Goal: Task Accomplishment & Management: Use online tool/utility

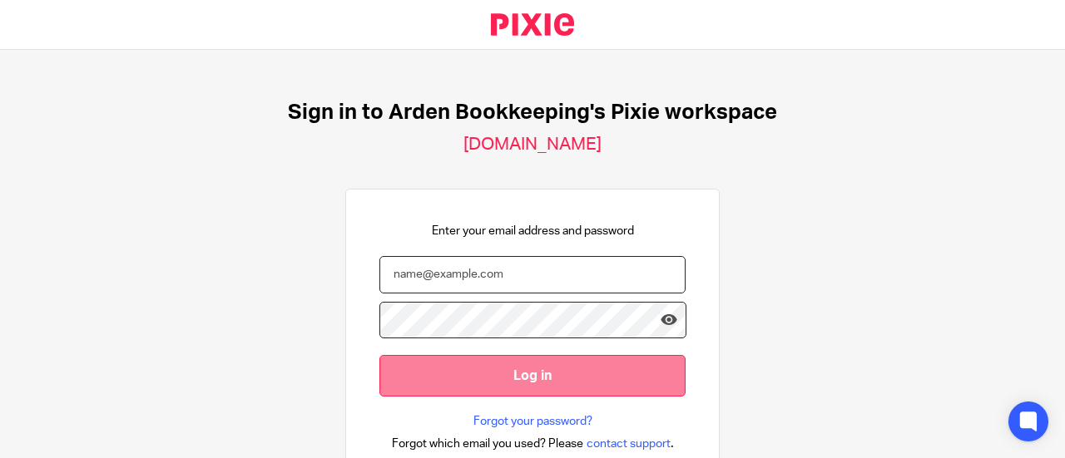
type input "anna@ardenbookkeeping.com"
click at [603, 365] on input "Log in" at bounding box center [532, 375] width 306 height 41
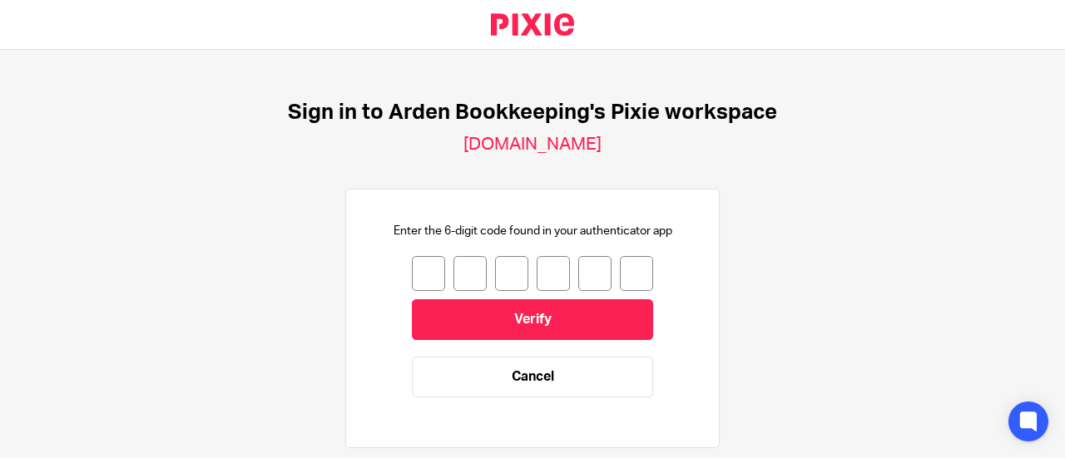
scroll to position [56, 0]
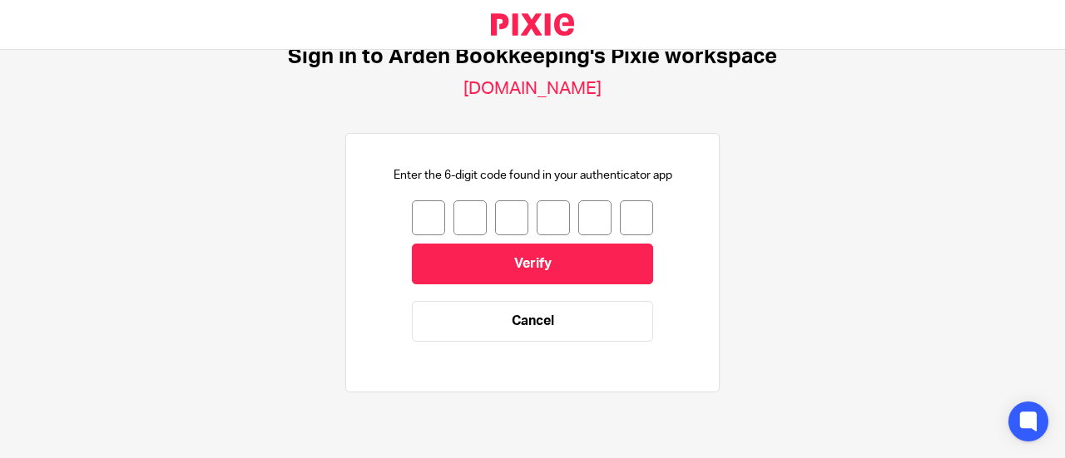
click at [416, 220] on input "number" at bounding box center [428, 217] width 33 height 35
type input "4"
type input "5"
type input "9"
type input "2"
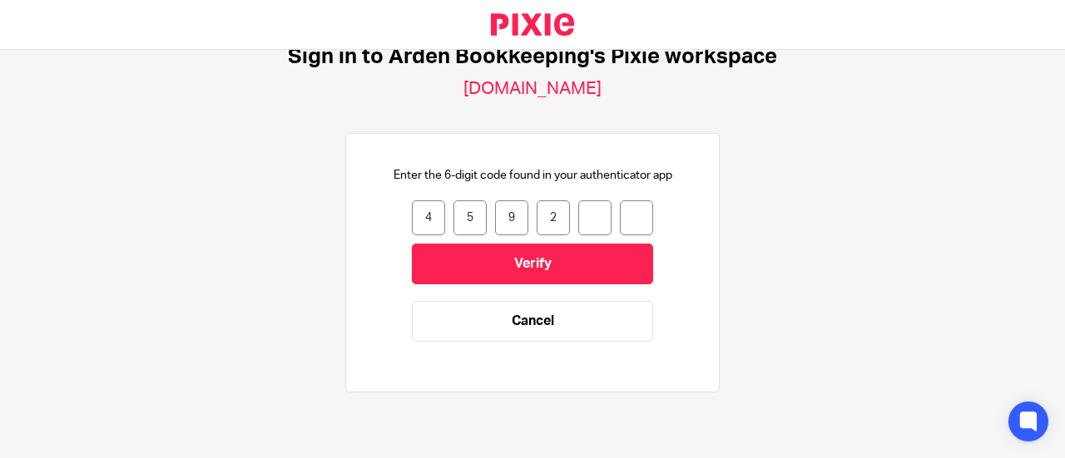
type input "3"
type input "0"
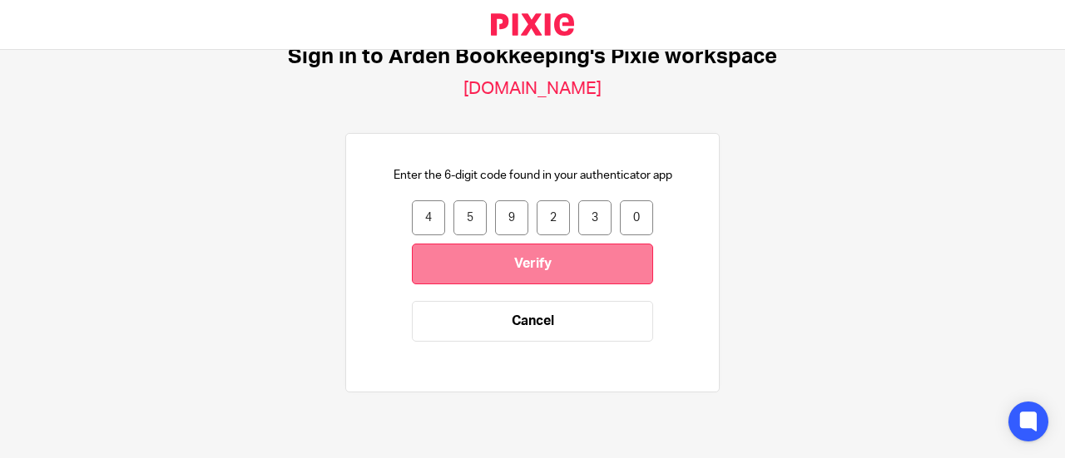
click at [517, 274] on input "Verify" at bounding box center [532, 264] width 241 height 41
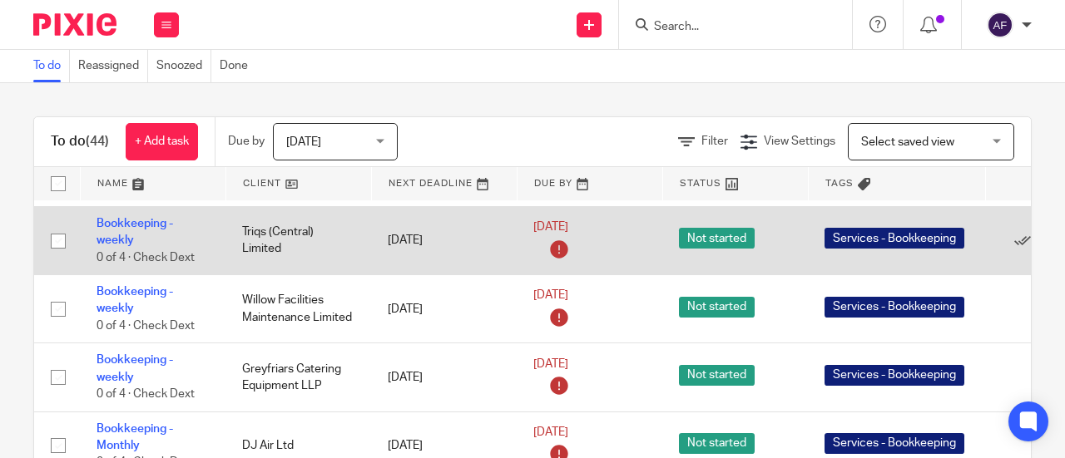
scroll to position [482, 139]
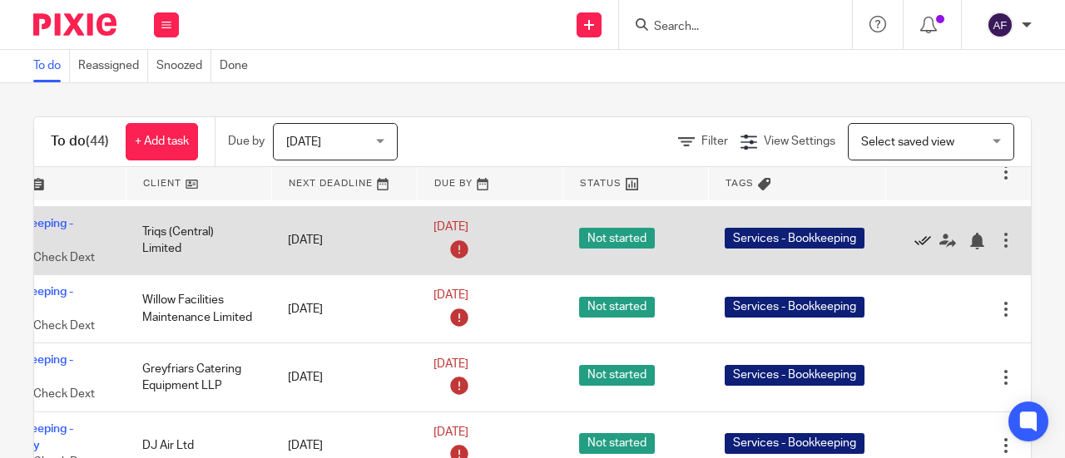
click at [914, 240] on icon at bounding box center [922, 241] width 17 height 17
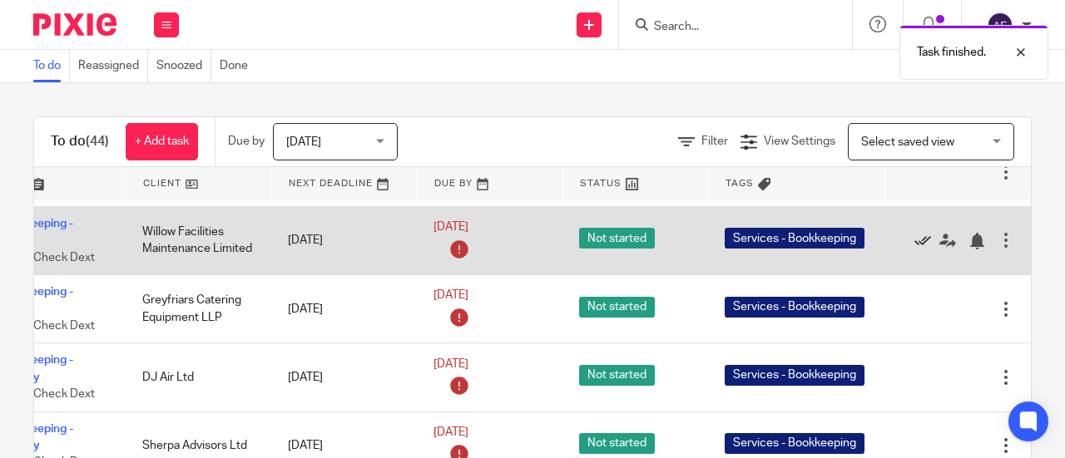
click at [914, 237] on icon at bounding box center [922, 241] width 17 height 17
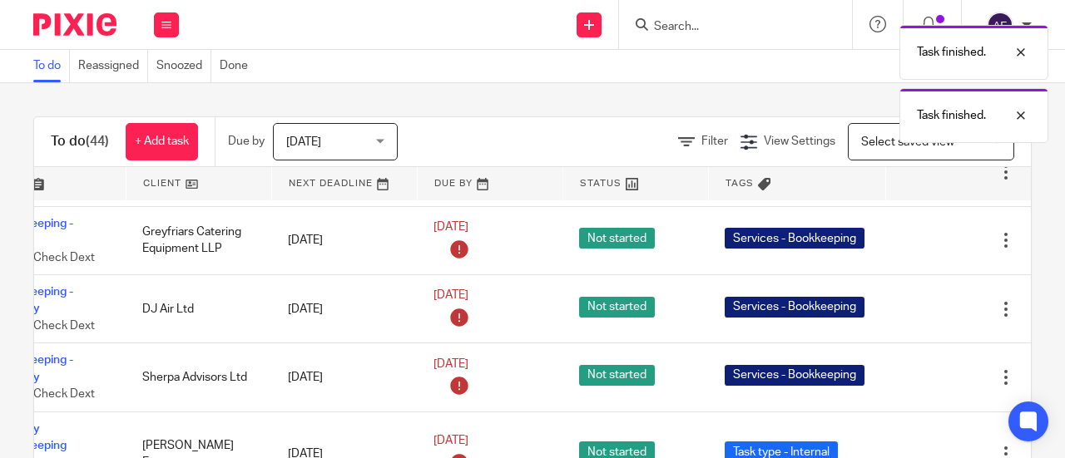
click at [914, 237] on icon at bounding box center [922, 241] width 17 height 17
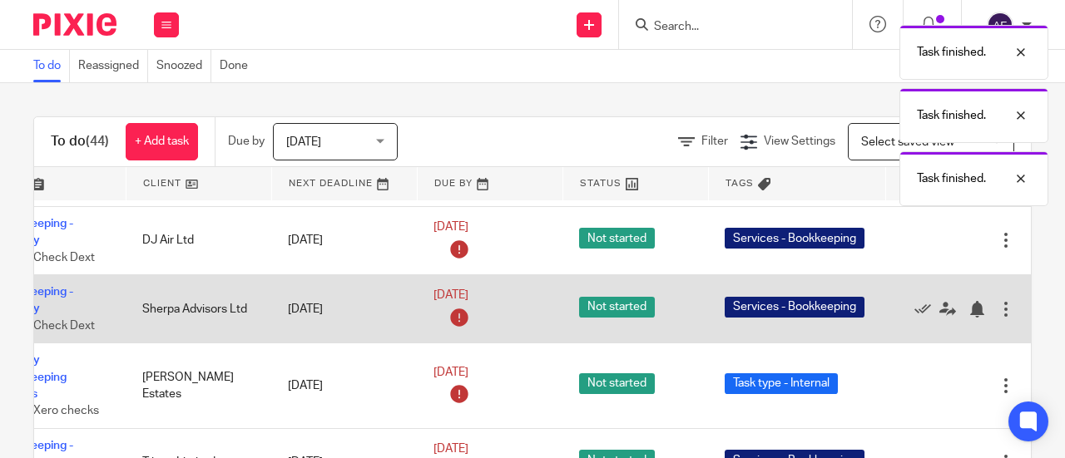
scroll to position [482, 123]
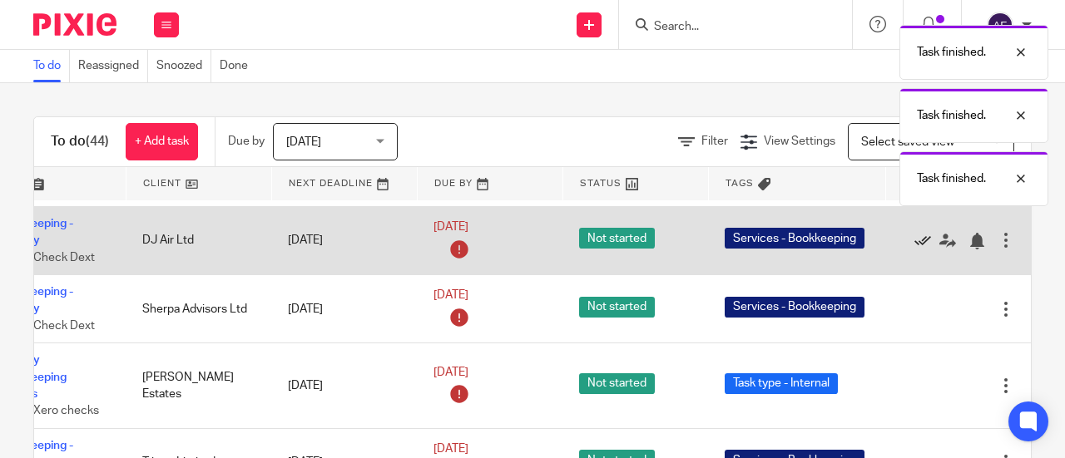
click at [914, 243] on icon at bounding box center [922, 241] width 17 height 17
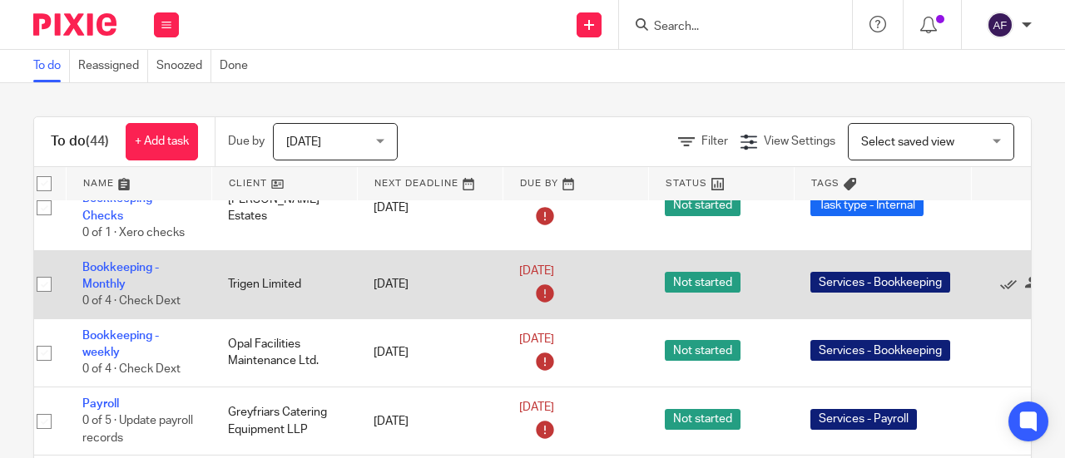
scroll to position [592, 139]
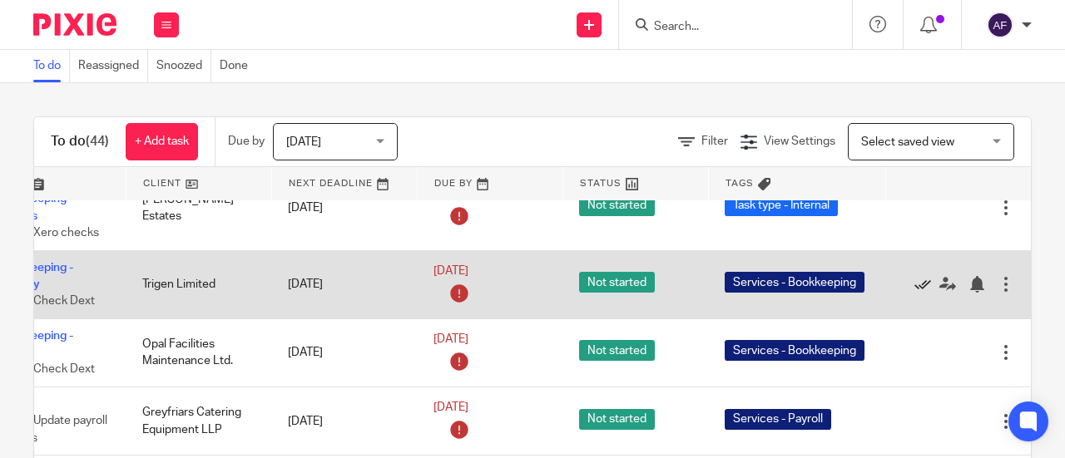
click at [914, 281] on icon at bounding box center [922, 284] width 17 height 17
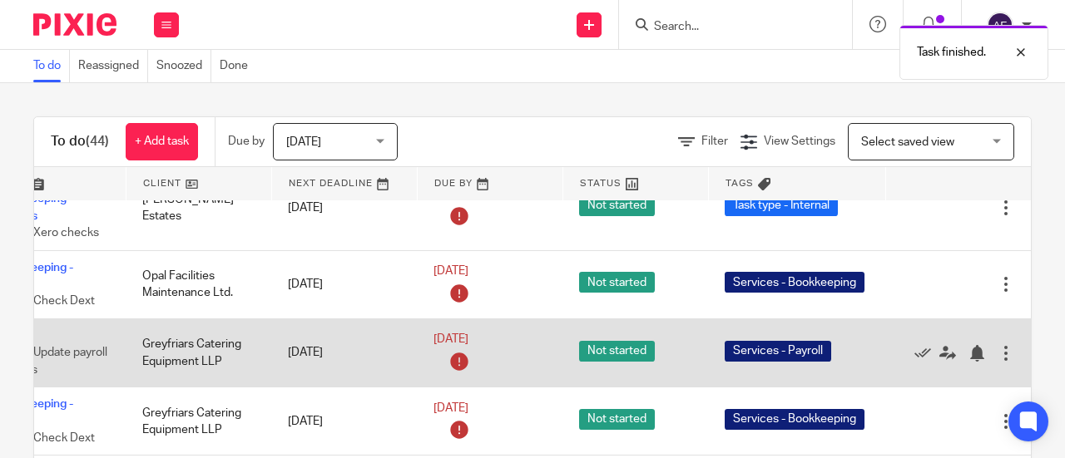
scroll to position [592, 127]
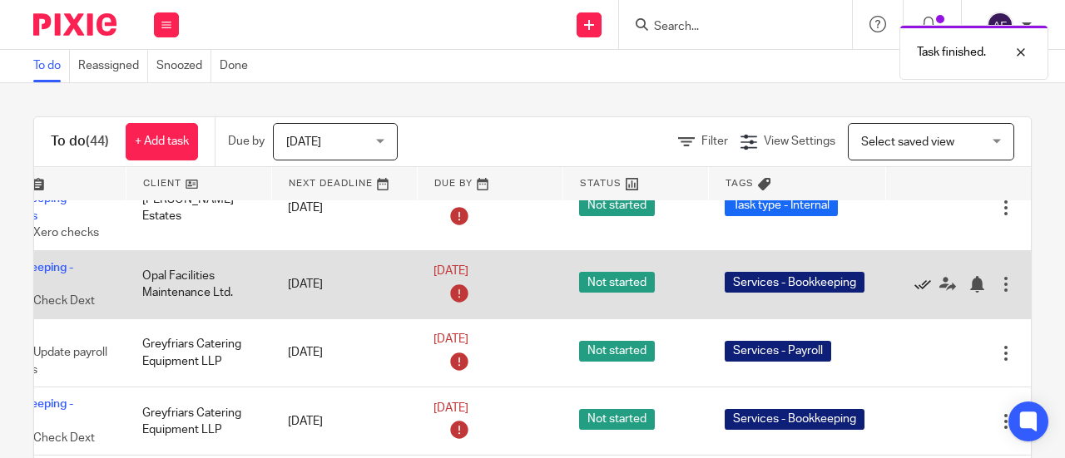
click at [914, 282] on icon at bounding box center [922, 284] width 17 height 17
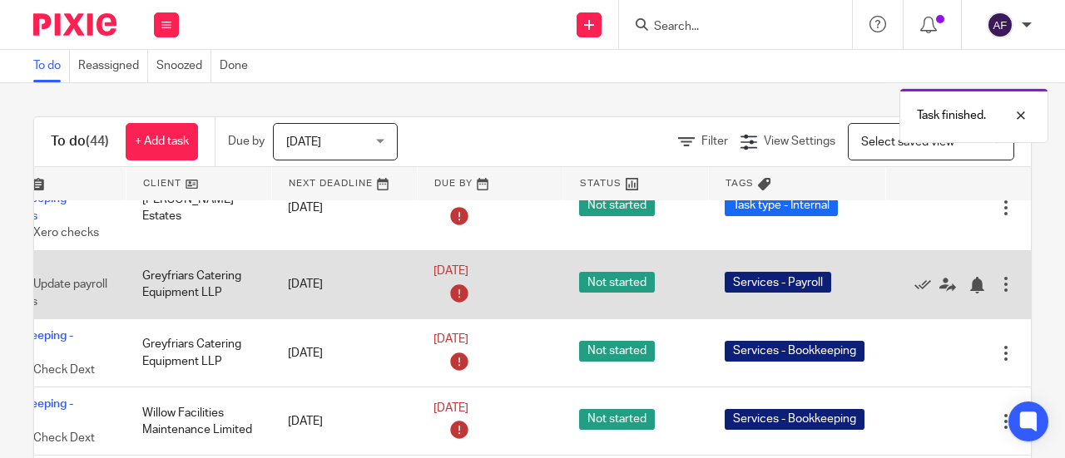
scroll to position [592, 118]
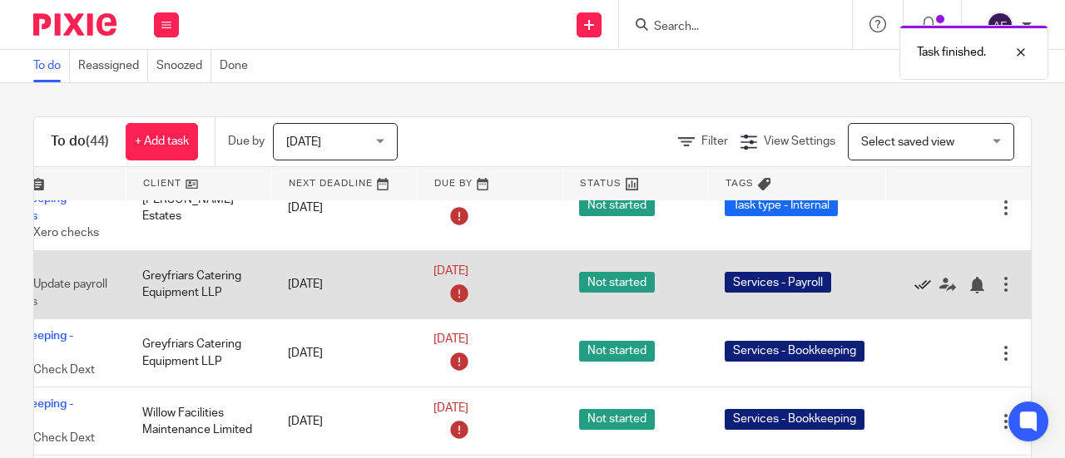
click at [914, 282] on icon at bounding box center [922, 285] width 17 height 17
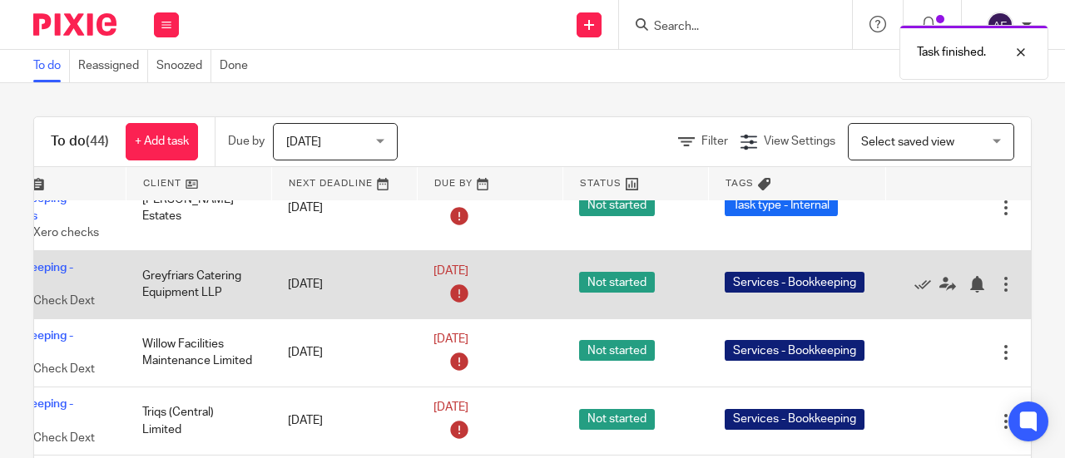
scroll to position [592, 137]
click at [914, 280] on icon at bounding box center [922, 284] width 17 height 17
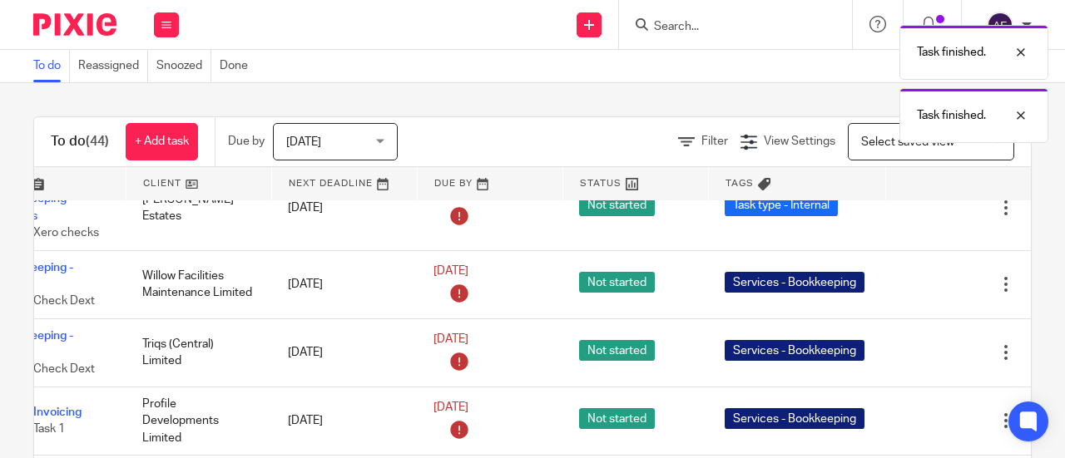
click at [914, 280] on icon at bounding box center [922, 284] width 17 height 17
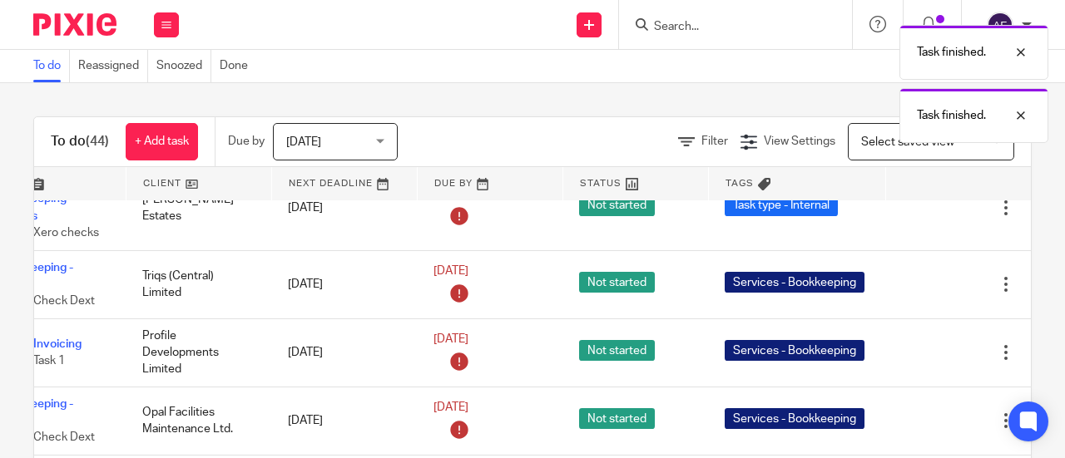
click at [914, 280] on icon at bounding box center [922, 284] width 17 height 17
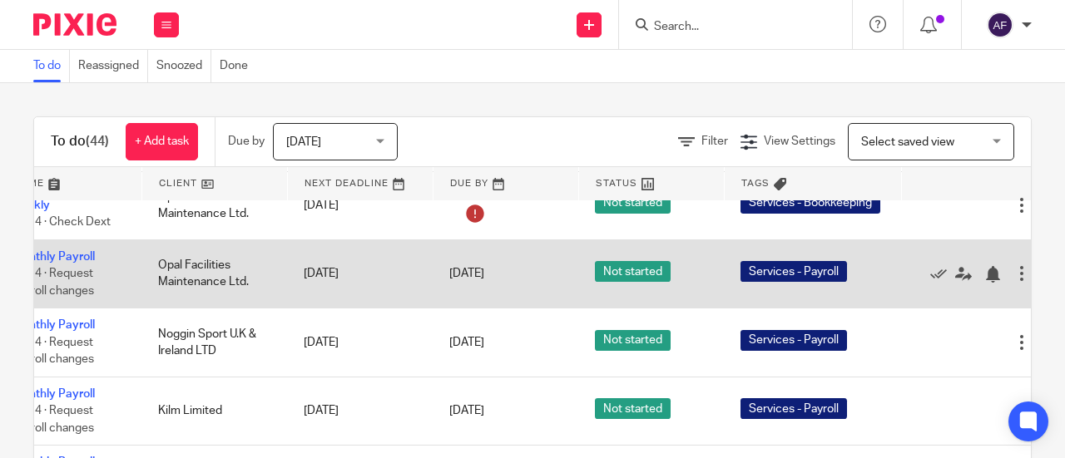
scroll to position [755, 84]
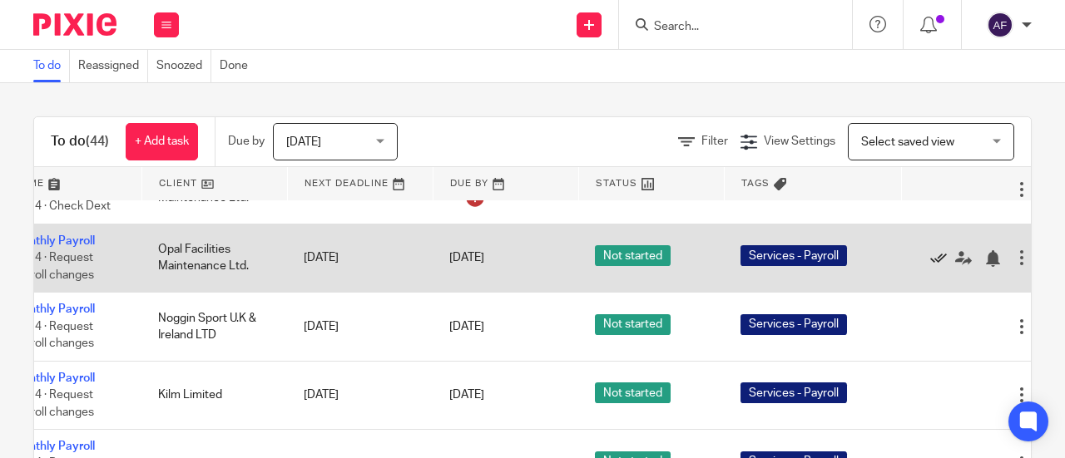
click at [938, 252] on icon at bounding box center [938, 258] width 17 height 17
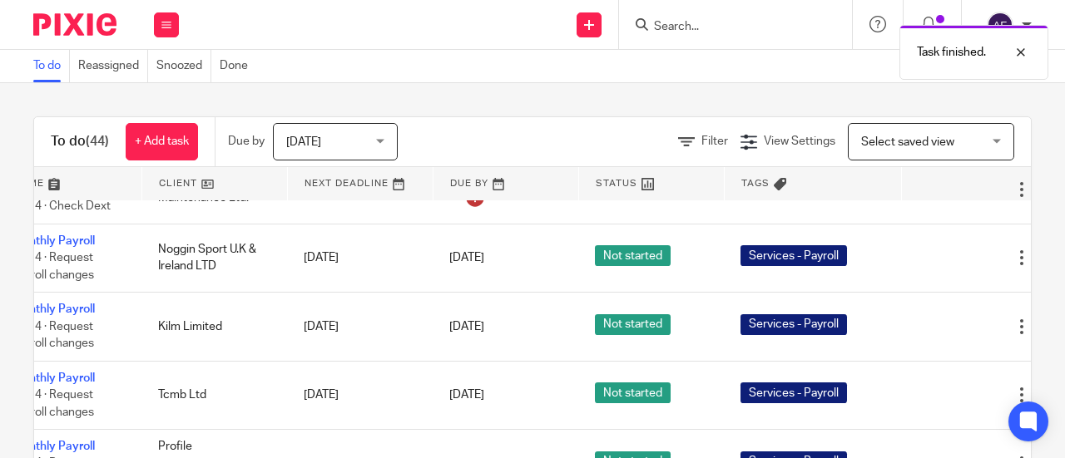
click at [938, 252] on icon at bounding box center [938, 258] width 17 height 17
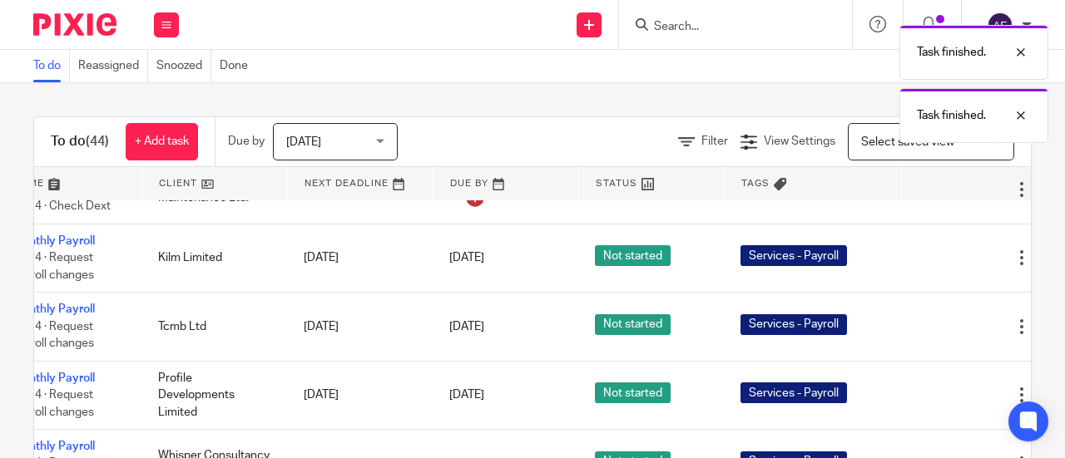
click at [938, 252] on icon at bounding box center [938, 258] width 17 height 17
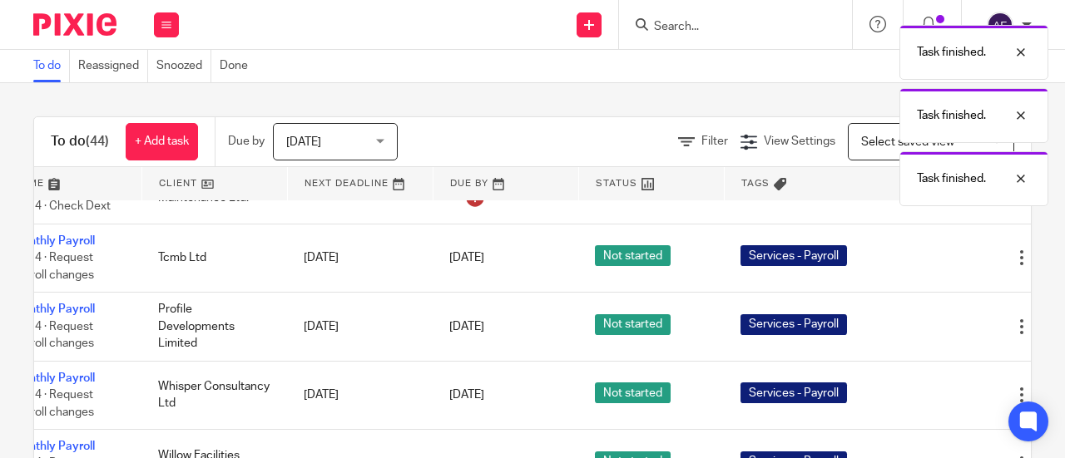
click at [938, 252] on icon at bounding box center [938, 258] width 17 height 17
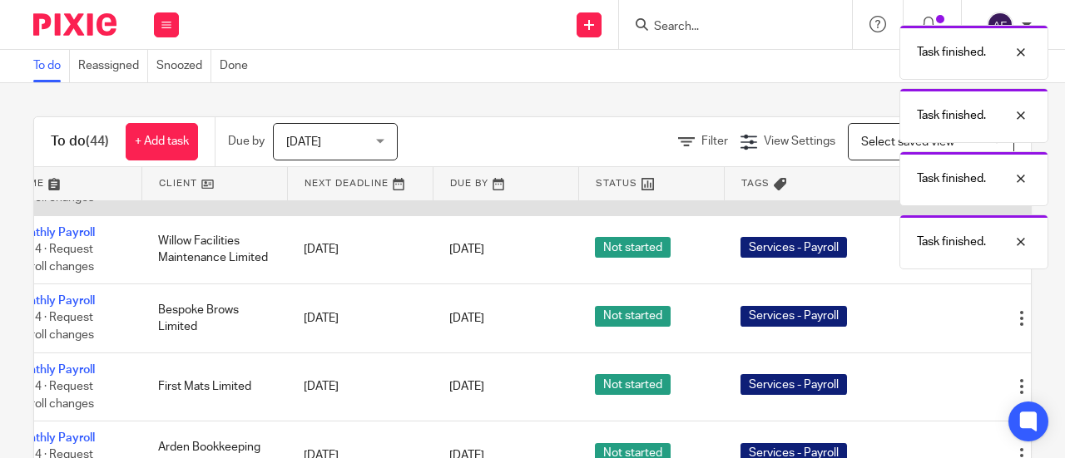
scroll to position [913, 84]
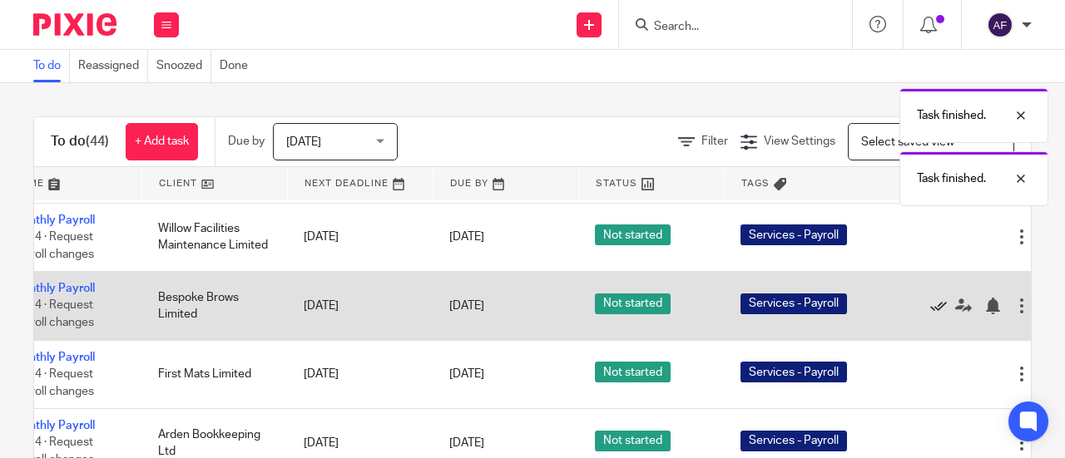
click at [938, 304] on icon at bounding box center [938, 306] width 17 height 17
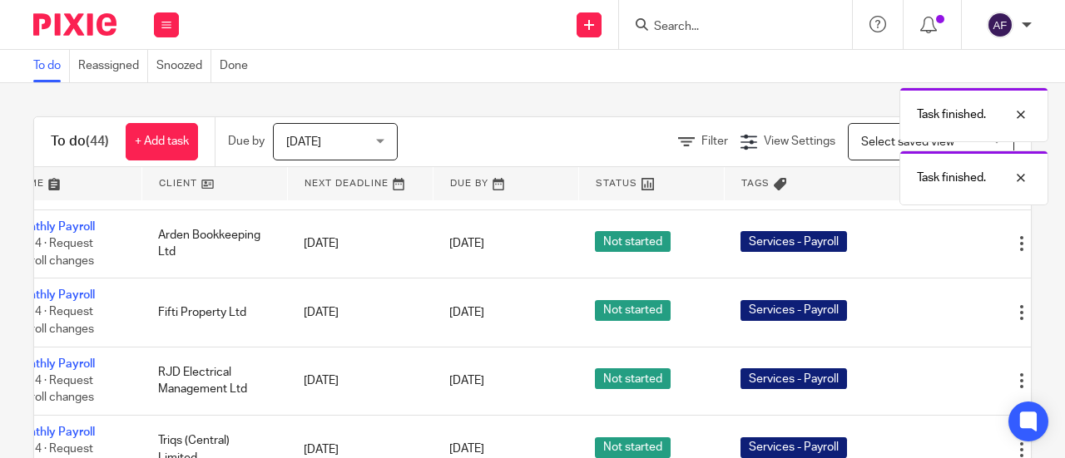
scroll to position [1045, 84]
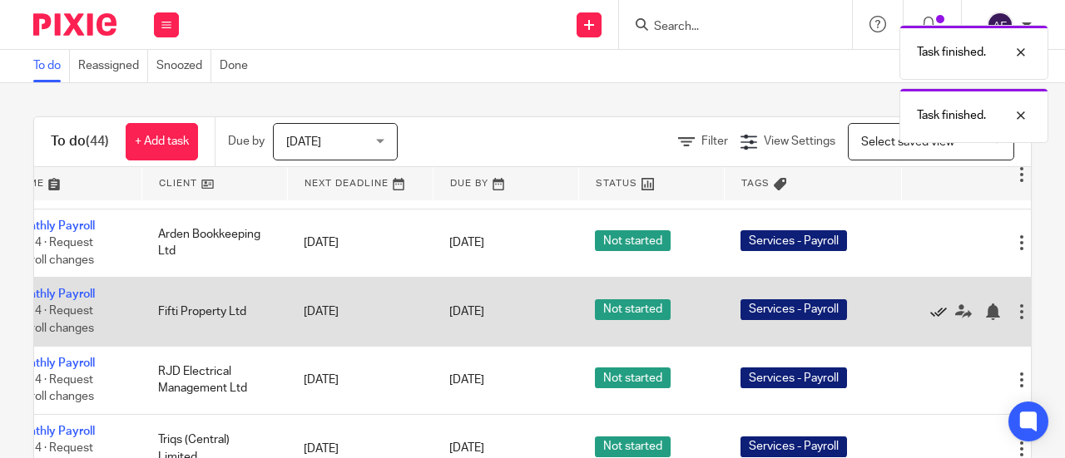
click at [938, 309] on icon at bounding box center [938, 312] width 17 height 17
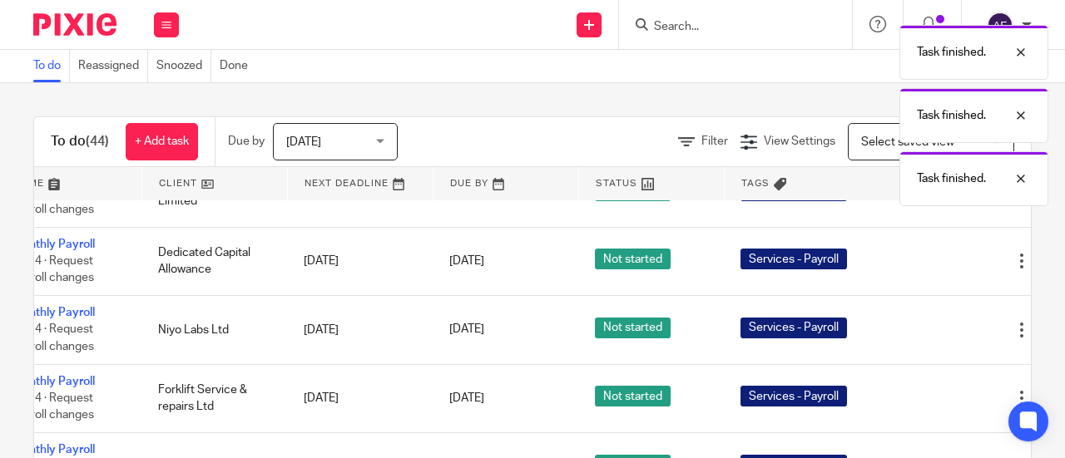
scroll to position [1165, 84]
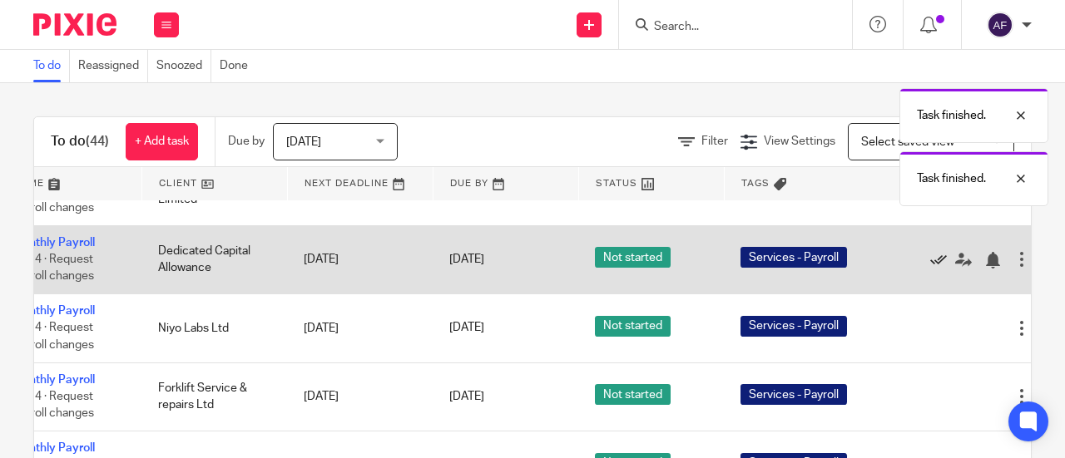
click at [938, 253] on icon at bounding box center [938, 260] width 17 height 17
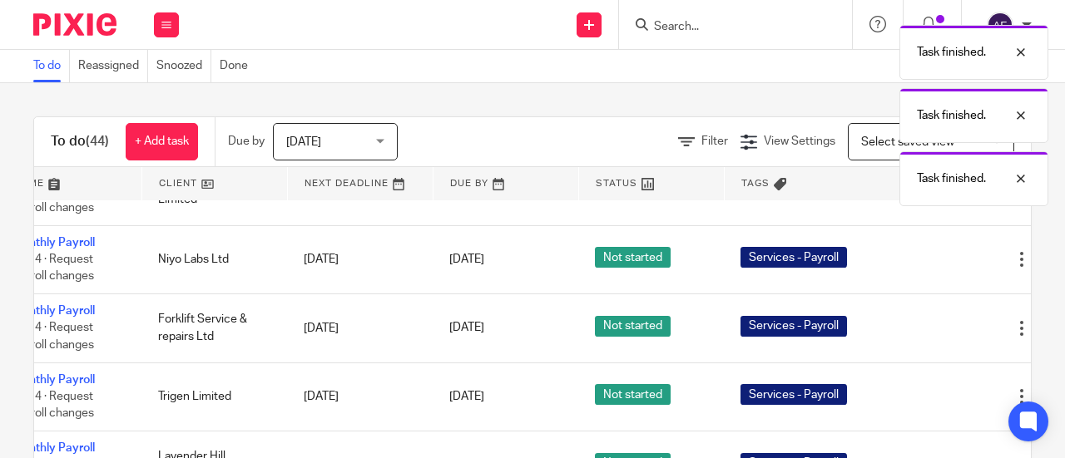
click at [938, 253] on icon at bounding box center [938, 260] width 17 height 17
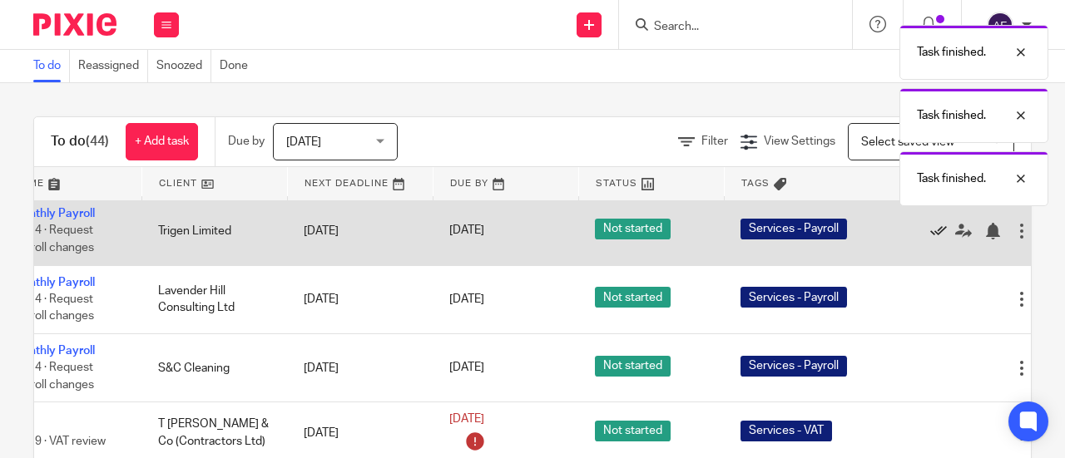
scroll to position [1264, 84]
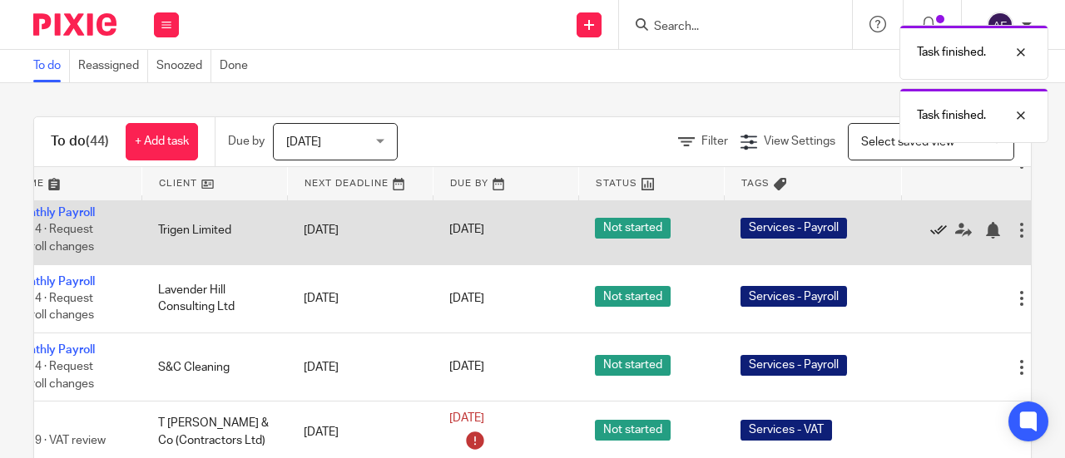
click at [933, 224] on icon at bounding box center [938, 230] width 17 height 17
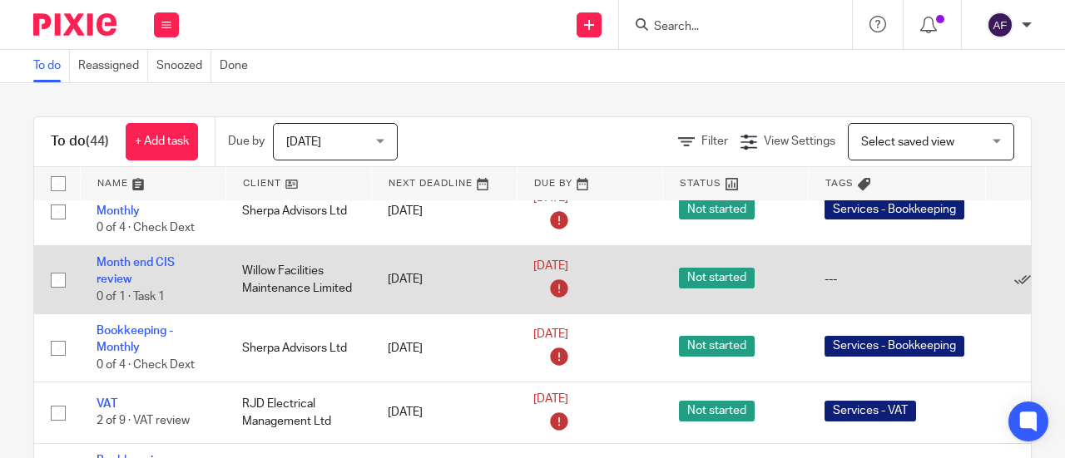
scroll to position [92, 139]
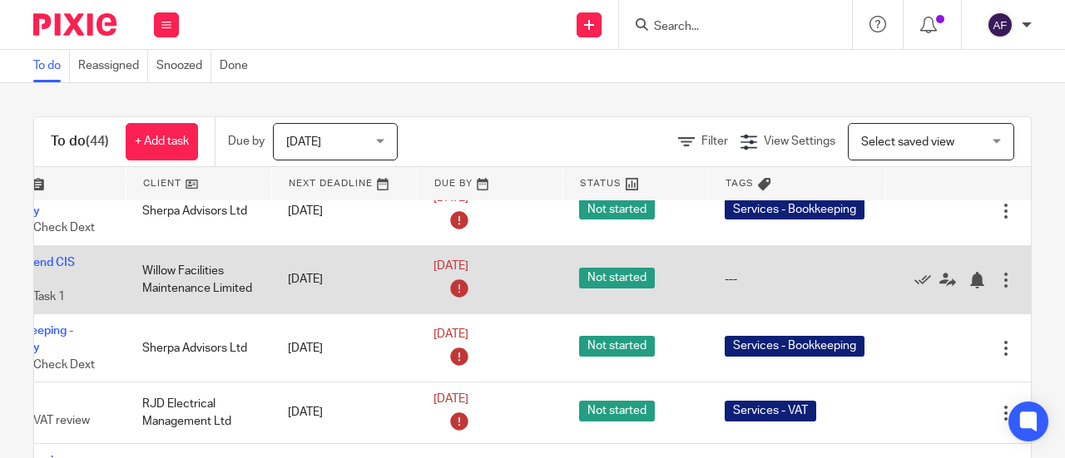
click at [997, 272] on div at bounding box center [1005, 280] width 17 height 17
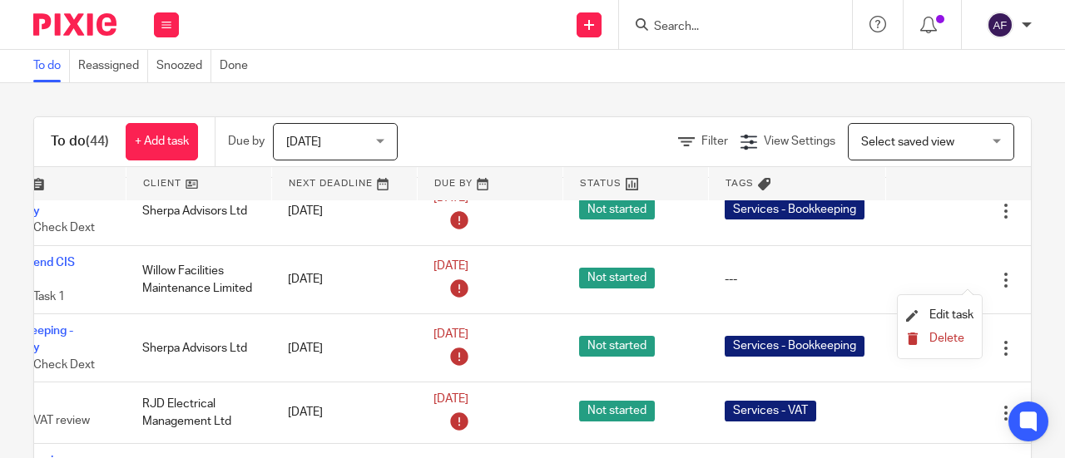
click at [938, 337] on span "Delete" at bounding box center [946, 339] width 35 height 12
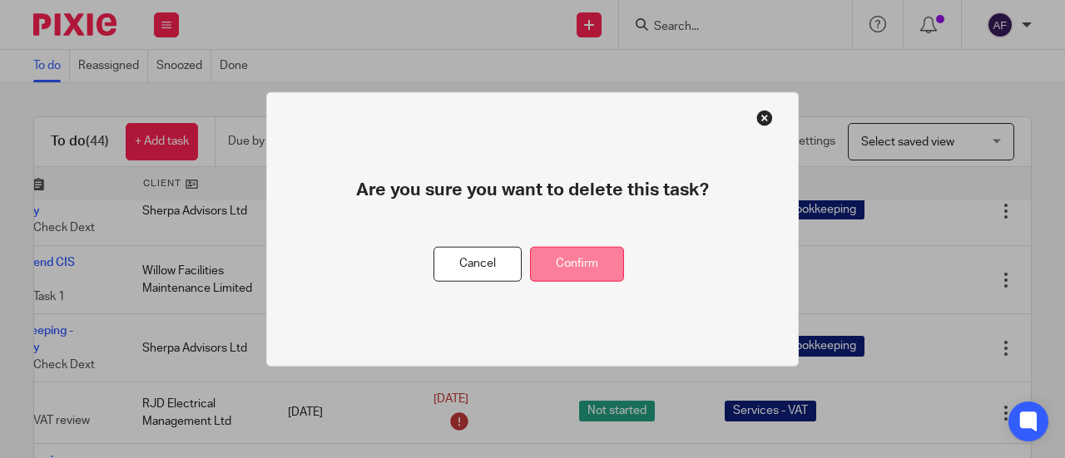
click at [589, 271] on button "Confirm" at bounding box center [577, 264] width 94 height 36
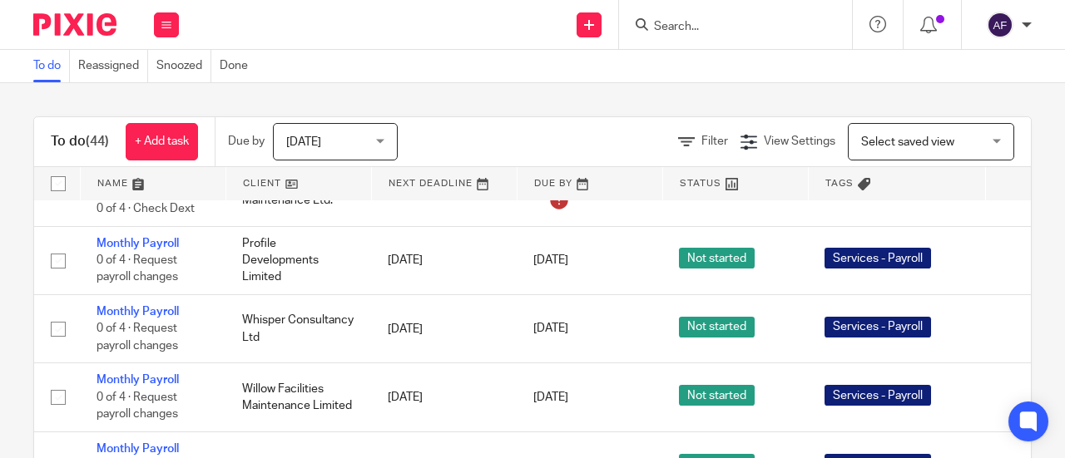
scroll to position [690, 0]
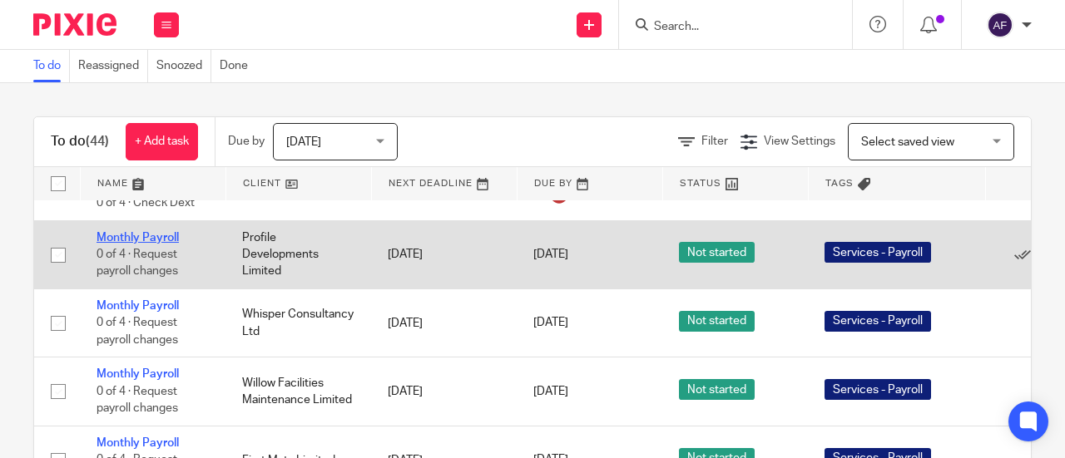
click at [168, 232] on link "Monthly Payroll" at bounding box center [137, 238] width 82 height 12
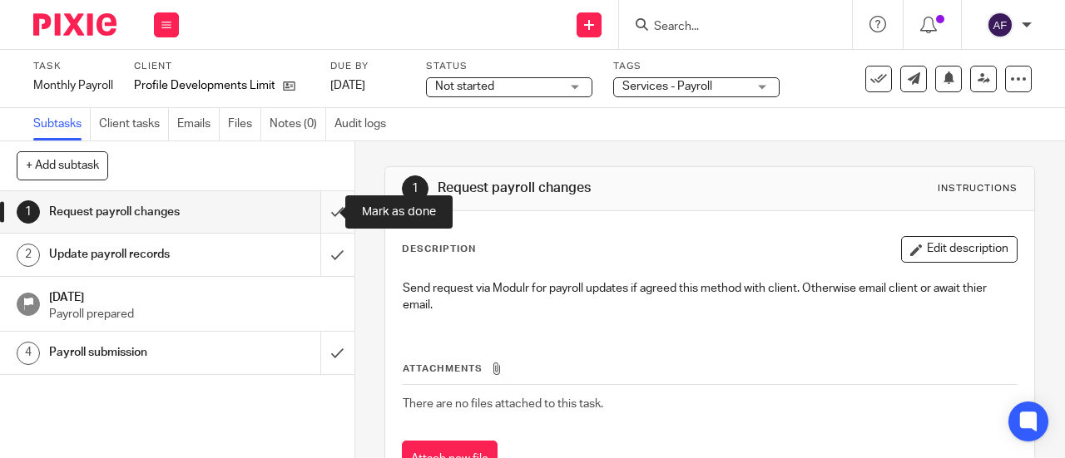
click at [318, 209] on input "submit" at bounding box center [177, 212] width 354 height 42
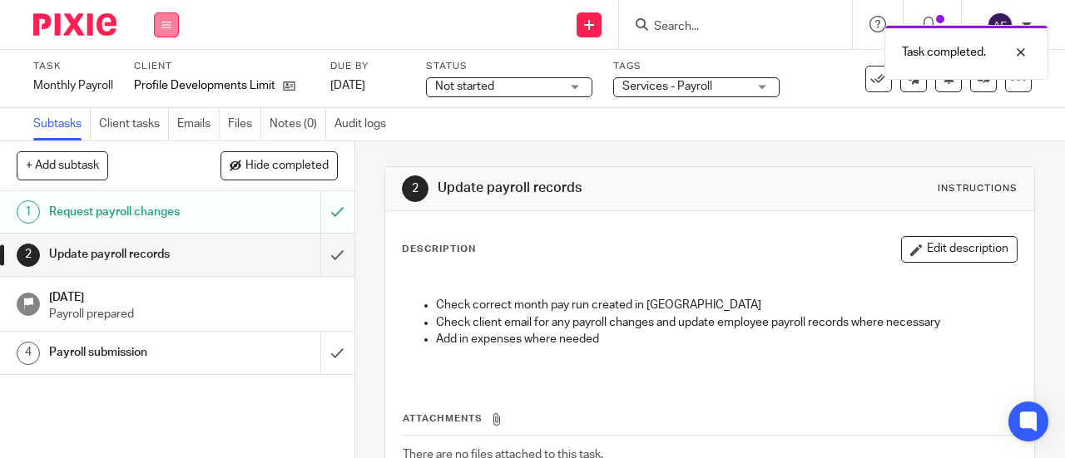
click at [170, 16] on button at bounding box center [166, 24] width 25 height 25
click at [181, 80] on li "Work" at bounding box center [166, 78] width 44 height 24
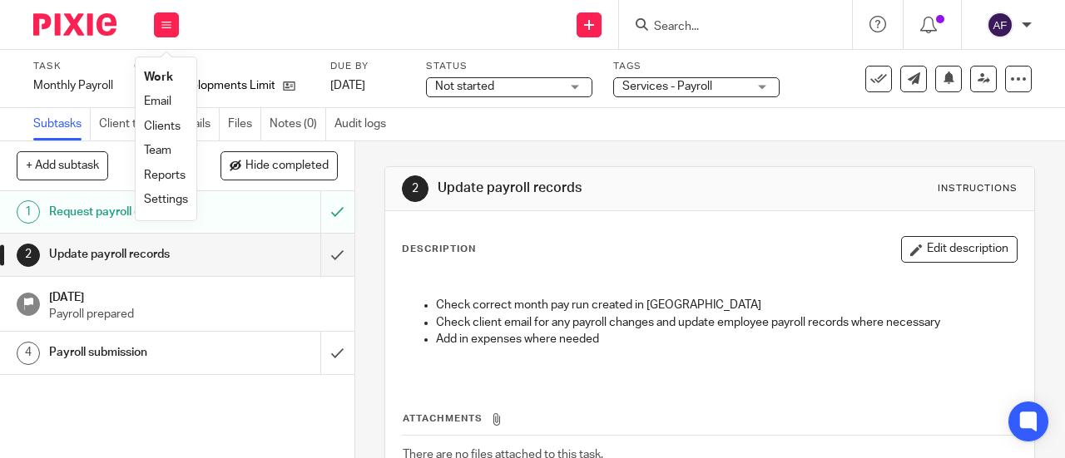
click at [160, 74] on link "Work" at bounding box center [158, 78] width 29 height 12
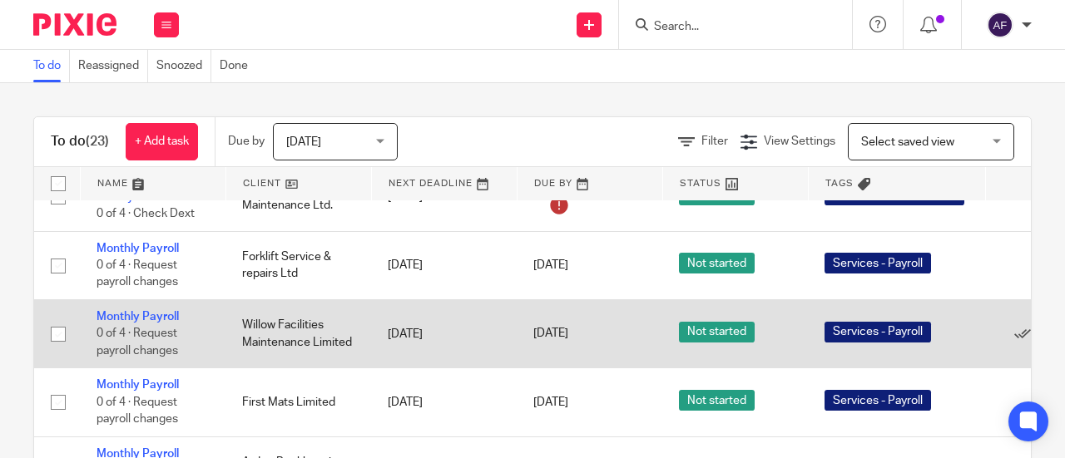
scroll to position [691, 0]
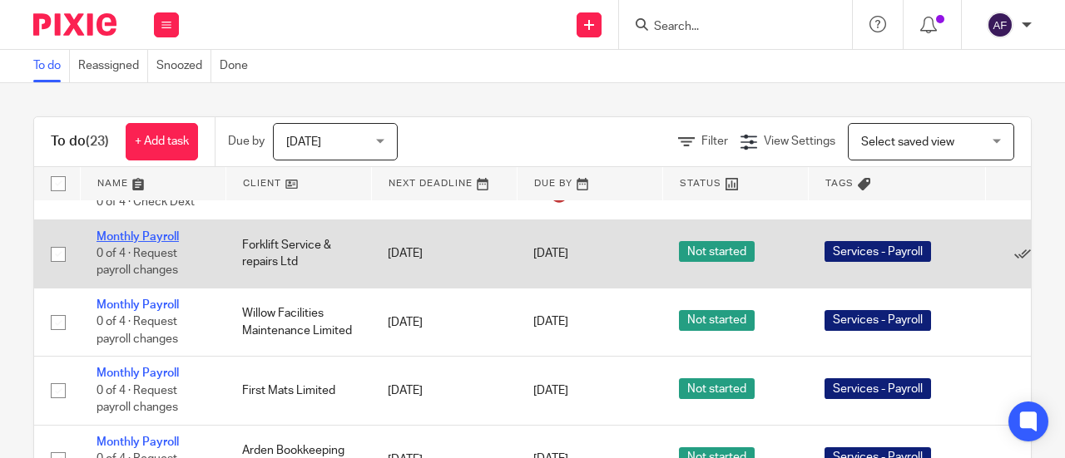
click at [165, 231] on link "Monthly Payroll" at bounding box center [137, 237] width 82 height 12
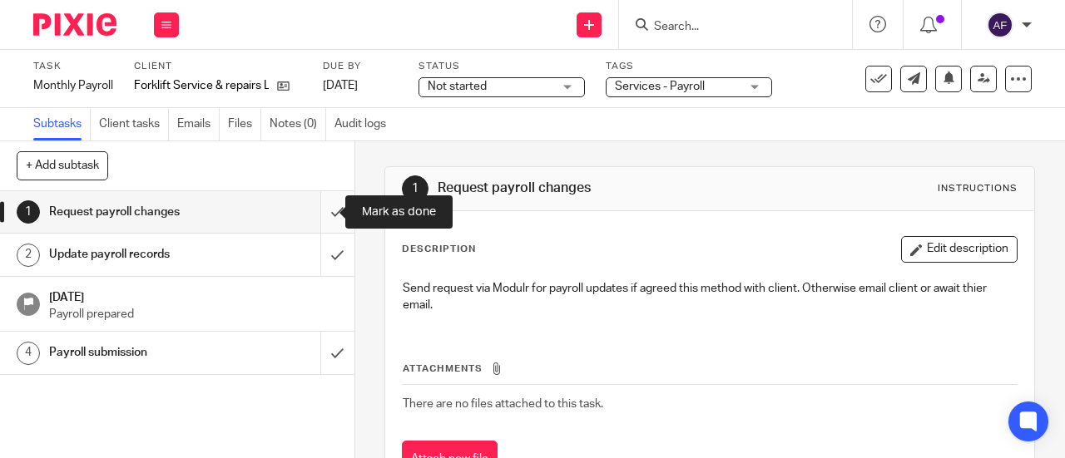
click at [319, 205] on input "submit" at bounding box center [177, 212] width 354 height 42
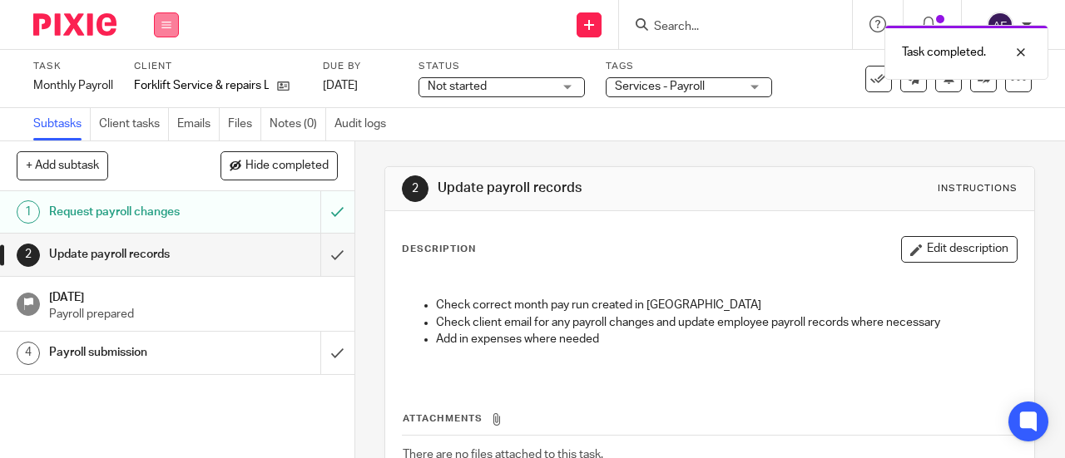
click at [168, 25] on icon at bounding box center [166, 25] width 10 height 10
click at [160, 76] on link "Work" at bounding box center [158, 78] width 29 height 12
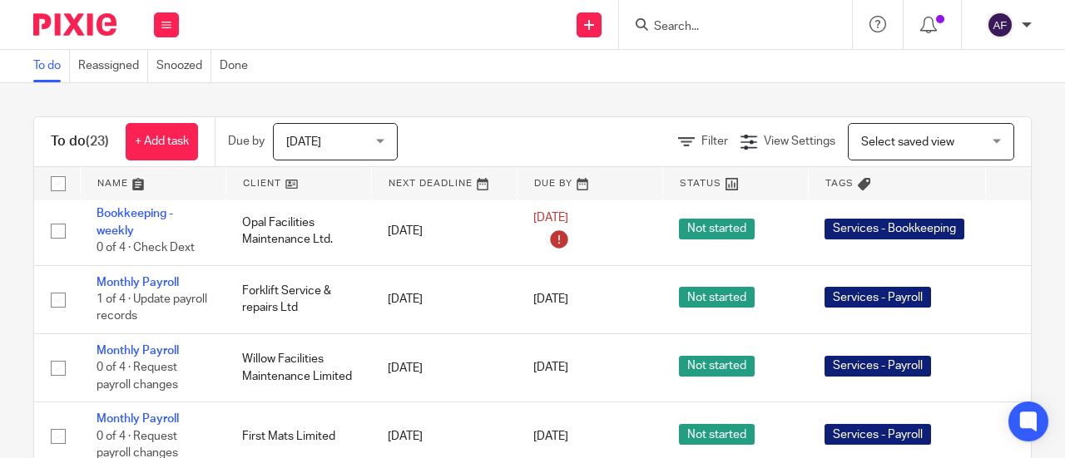
scroll to position [682, 0]
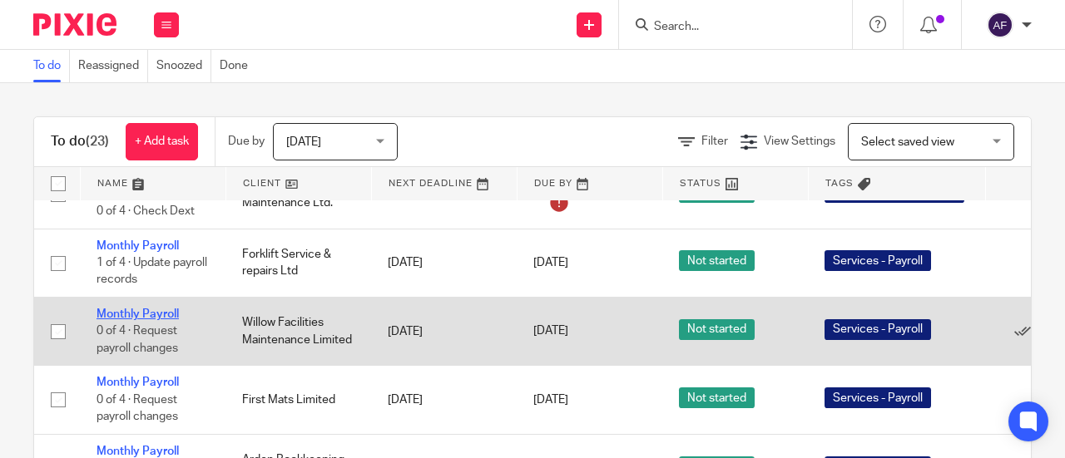
click at [143, 309] on link "Monthly Payroll" at bounding box center [137, 315] width 82 height 12
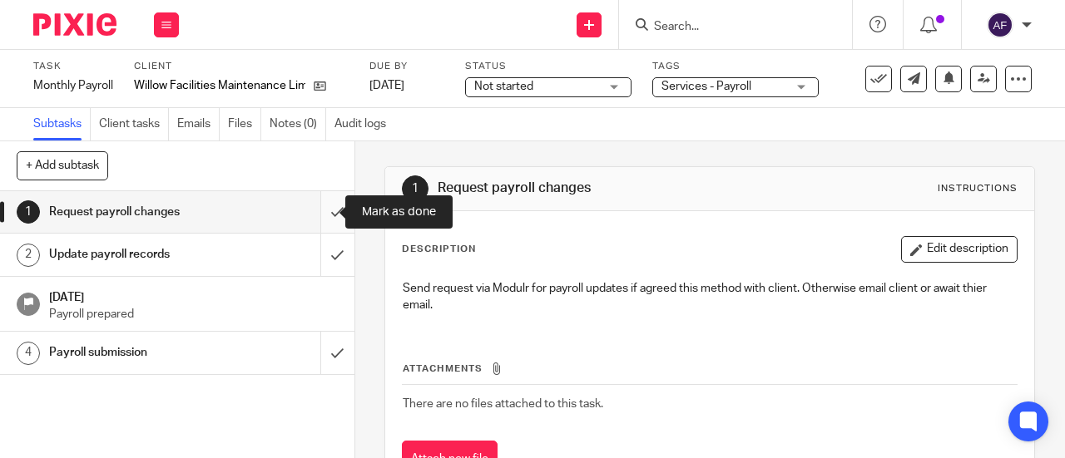
click at [314, 212] on input "submit" at bounding box center [177, 212] width 354 height 42
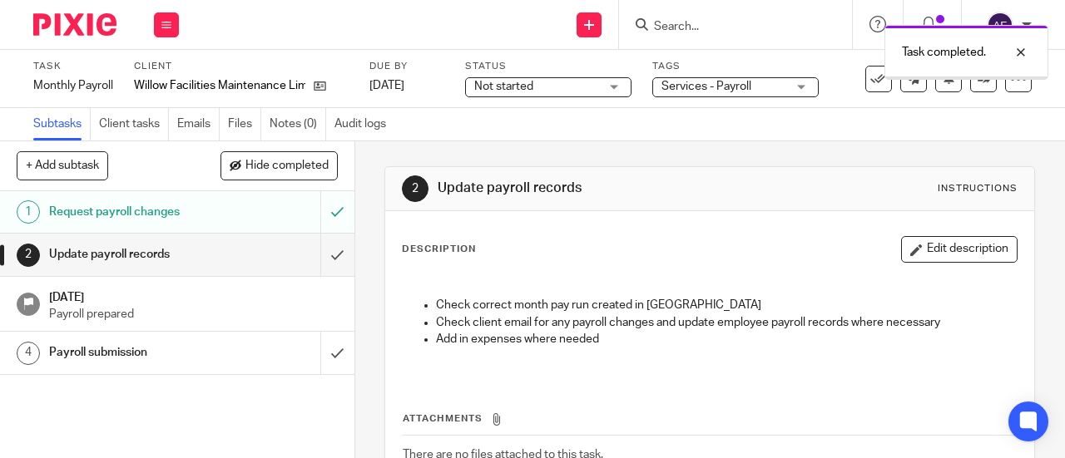
click at [322, 254] on input "submit" at bounding box center [177, 255] width 354 height 42
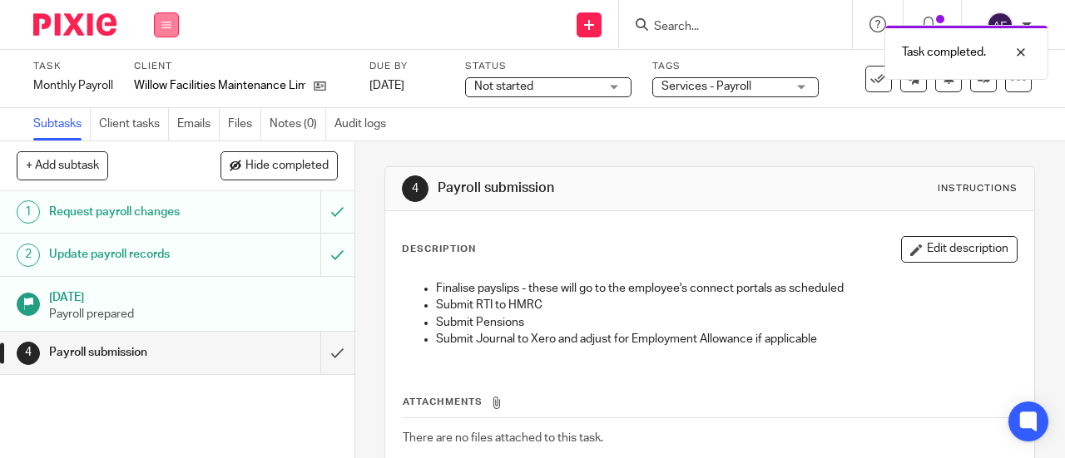
click at [166, 21] on icon at bounding box center [166, 25] width 10 height 10
click at [165, 76] on link "Work" at bounding box center [158, 78] width 29 height 12
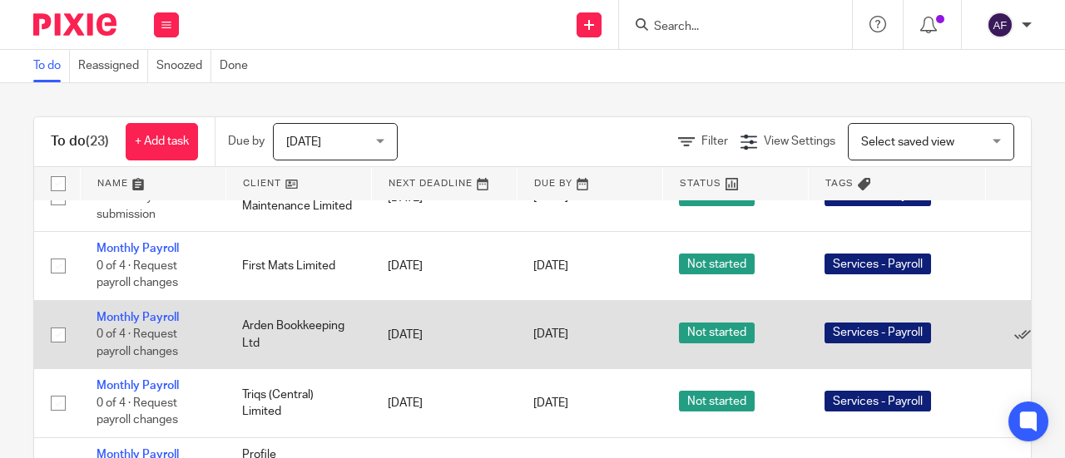
scroll to position [816, 139]
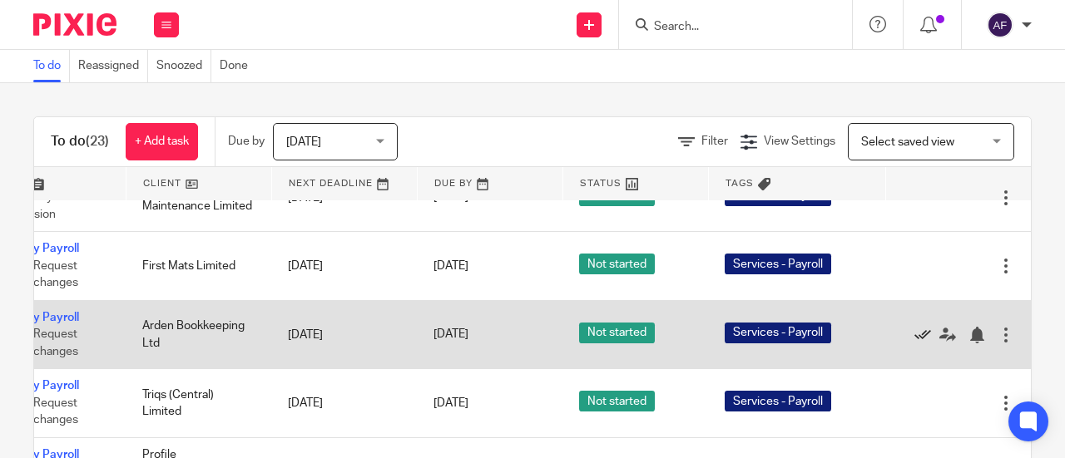
click at [914, 335] on icon at bounding box center [922, 335] width 17 height 17
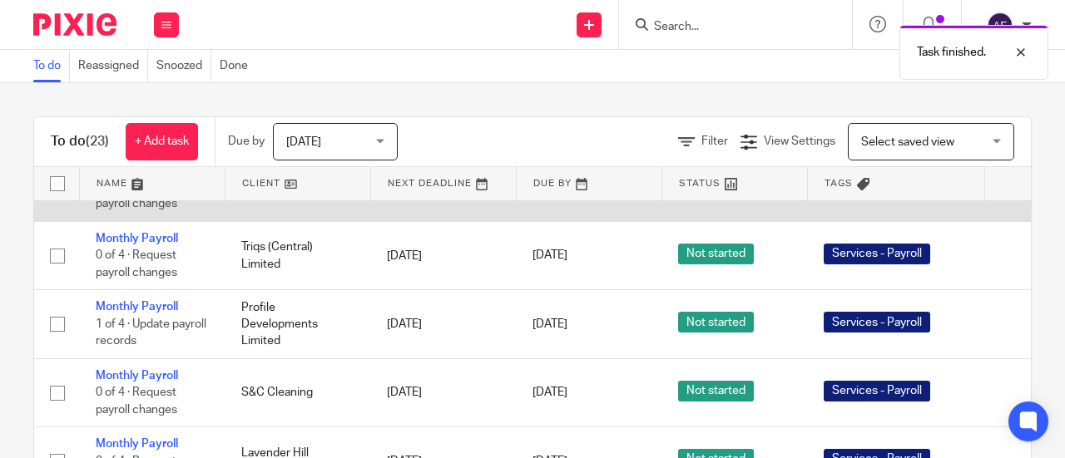
scroll to position [896, 1]
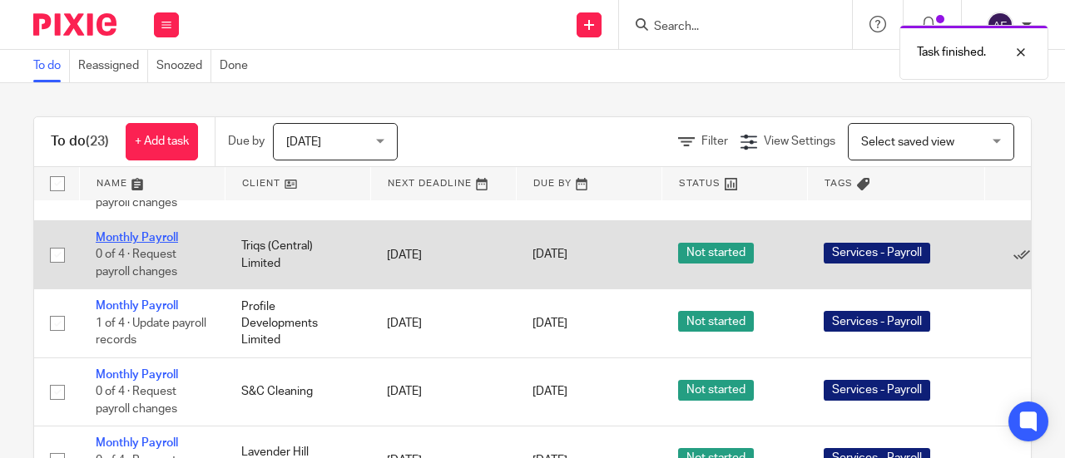
click at [159, 233] on link "Monthly Payroll" at bounding box center [137, 238] width 82 height 12
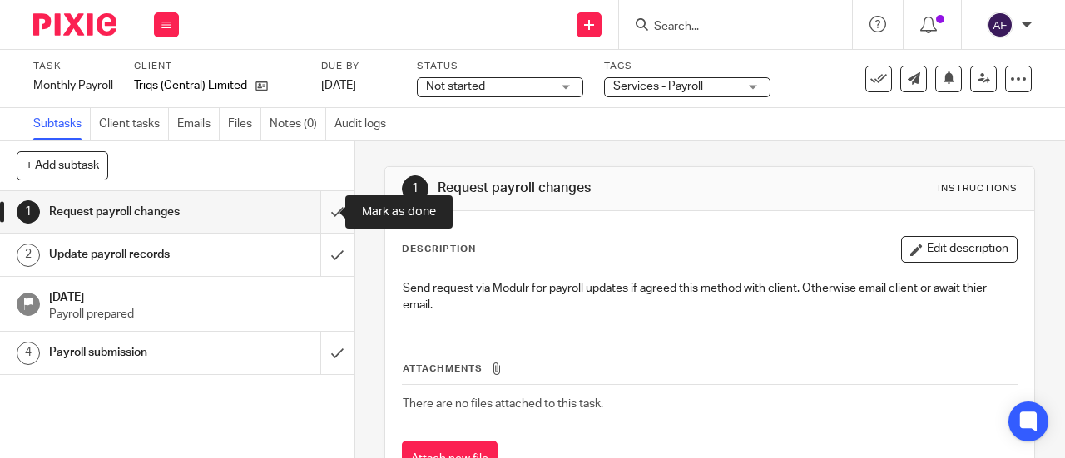
click at [319, 213] on input "submit" at bounding box center [177, 212] width 354 height 42
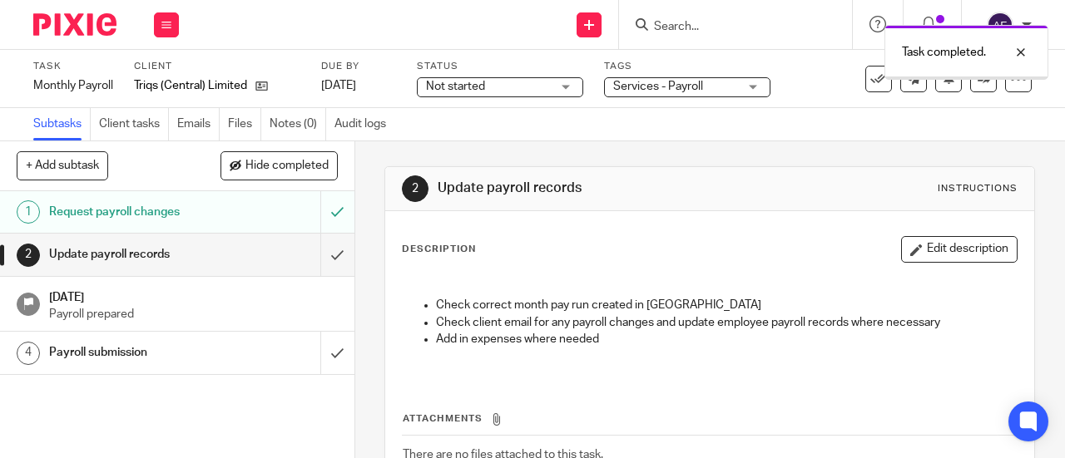
click at [319, 254] on input "submit" at bounding box center [177, 255] width 354 height 42
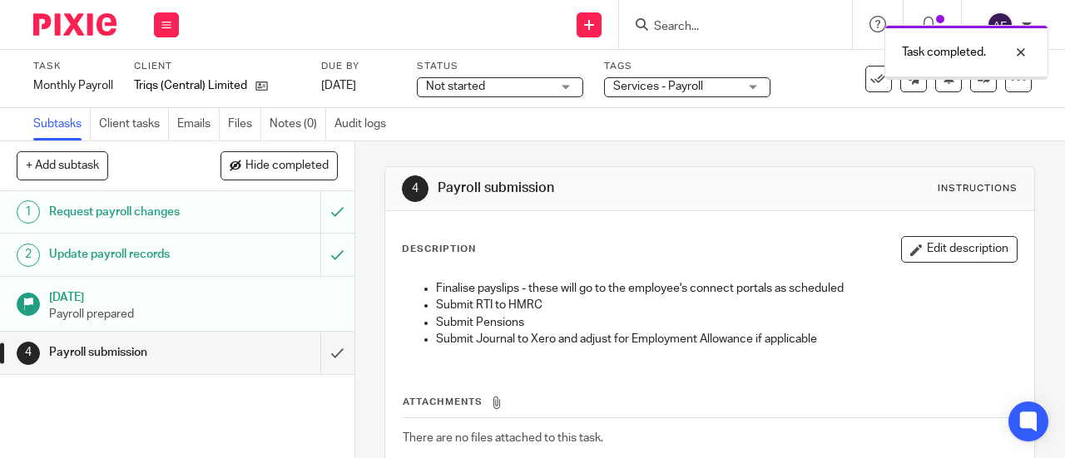
click at [168, 28] on icon at bounding box center [166, 25] width 10 height 10
click at [170, 75] on link "Work" at bounding box center [158, 78] width 29 height 12
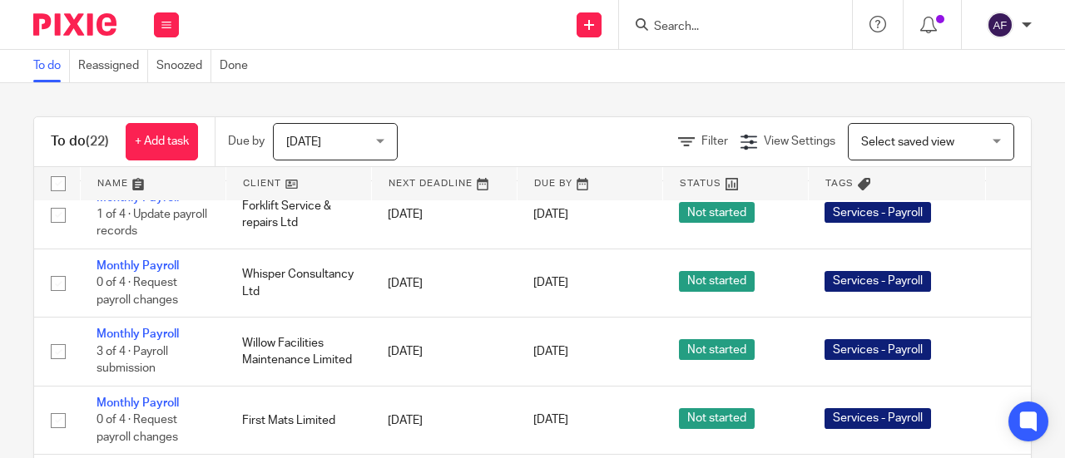
scroll to position [728, 0]
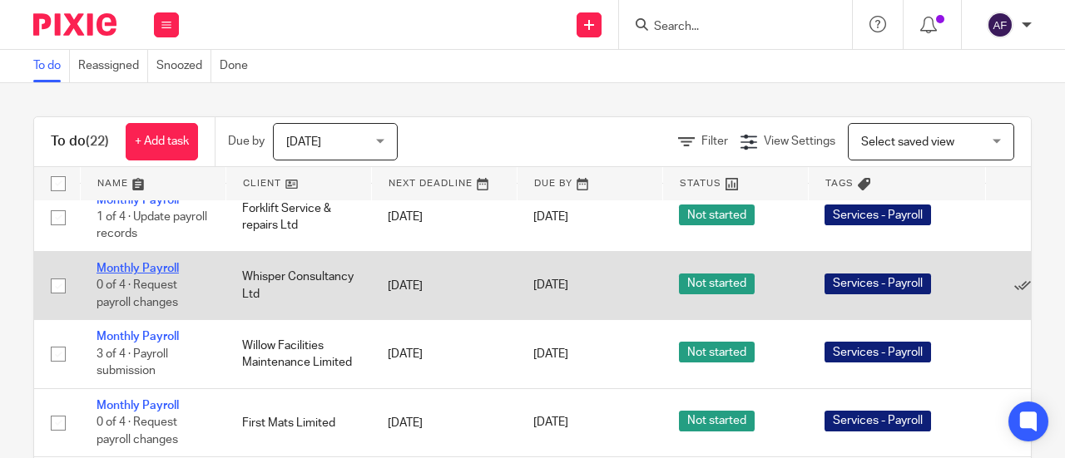
click at [163, 263] on link "Monthly Payroll" at bounding box center [137, 269] width 82 height 12
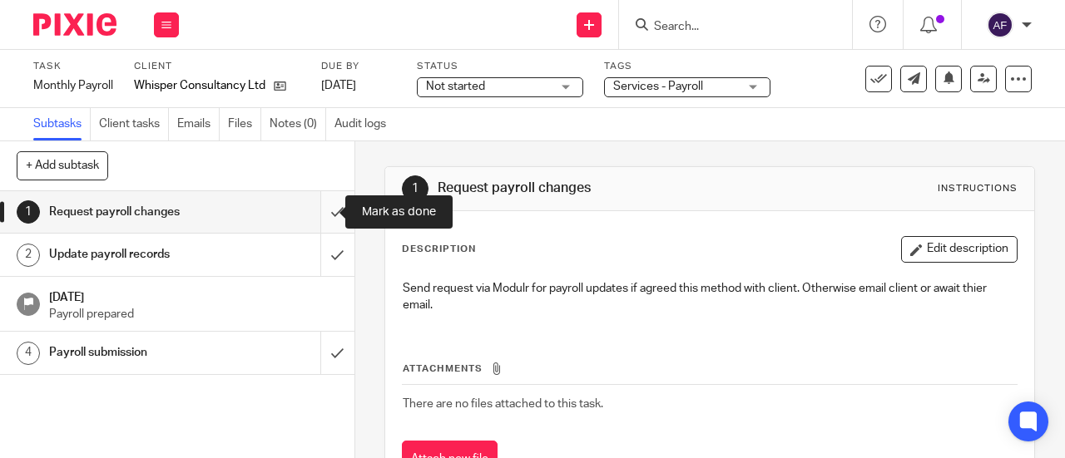
click at [318, 211] on input "submit" at bounding box center [177, 212] width 354 height 42
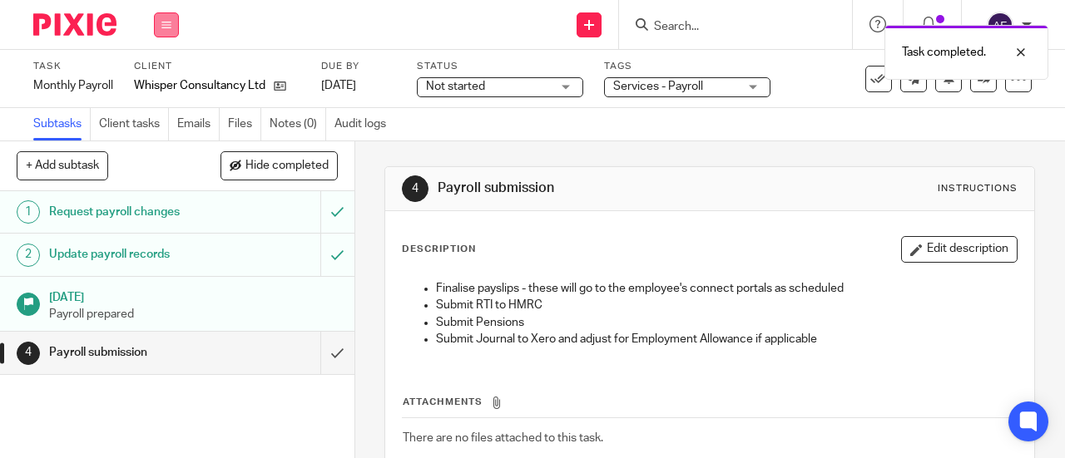
click at [166, 27] on icon at bounding box center [166, 25] width 10 height 10
click at [167, 78] on link "Work" at bounding box center [158, 78] width 29 height 12
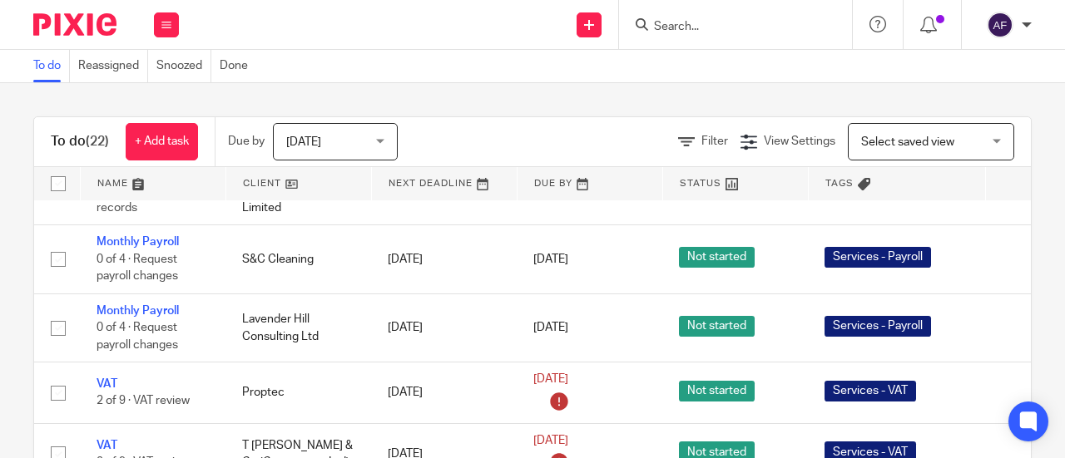
scroll to position [1158, 0]
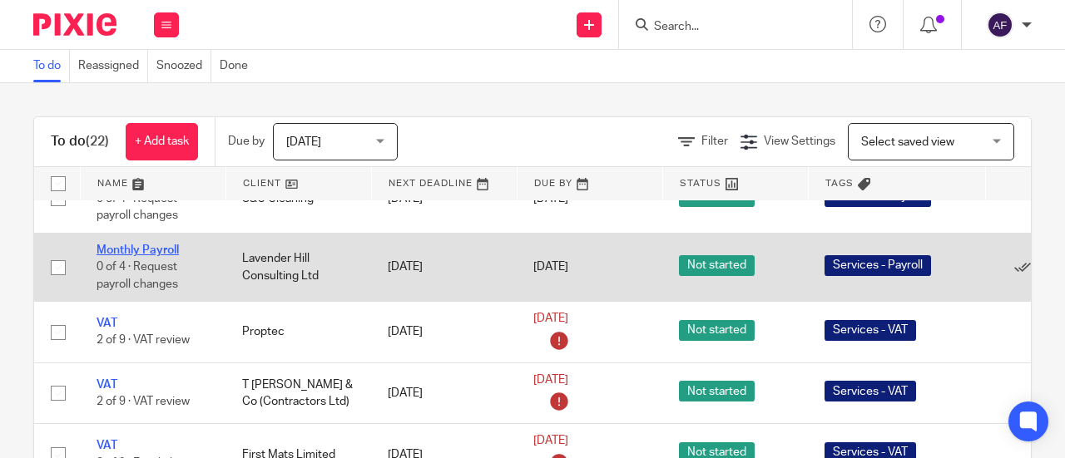
click at [166, 245] on link "Monthly Payroll" at bounding box center [137, 251] width 82 height 12
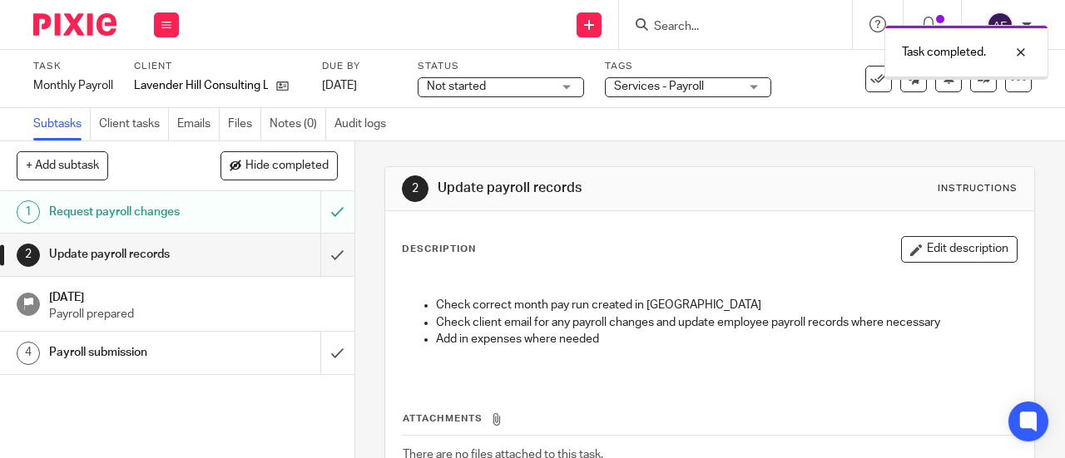
click at [324, 252] on input "submit" at bounding box center [177, 255] width 354 height 42
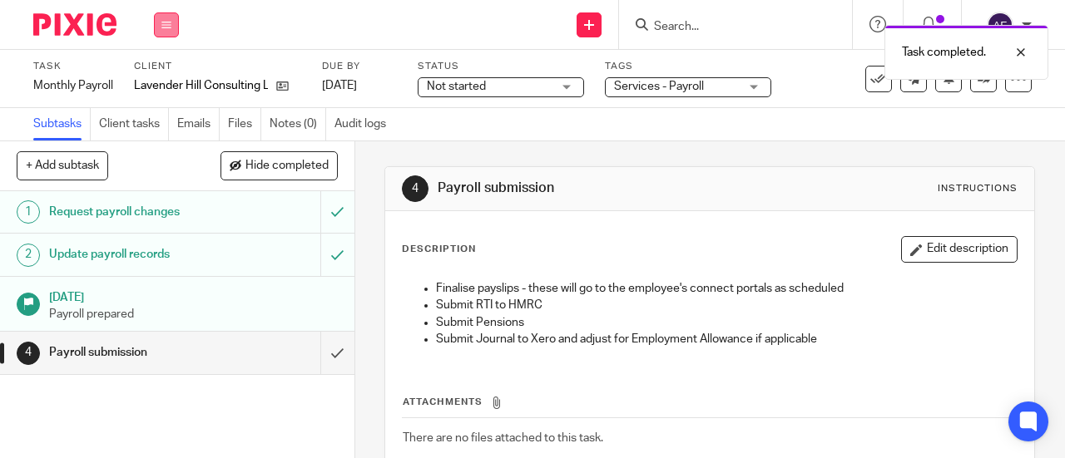
click at [163, 27] on icon at bounding box center [166, 25] width 10 height 10
click at [166, 83] on link "Work" at bounding box center [158, 78] width 29 height 12
